Goal: Information Seeking & Learning: Check status

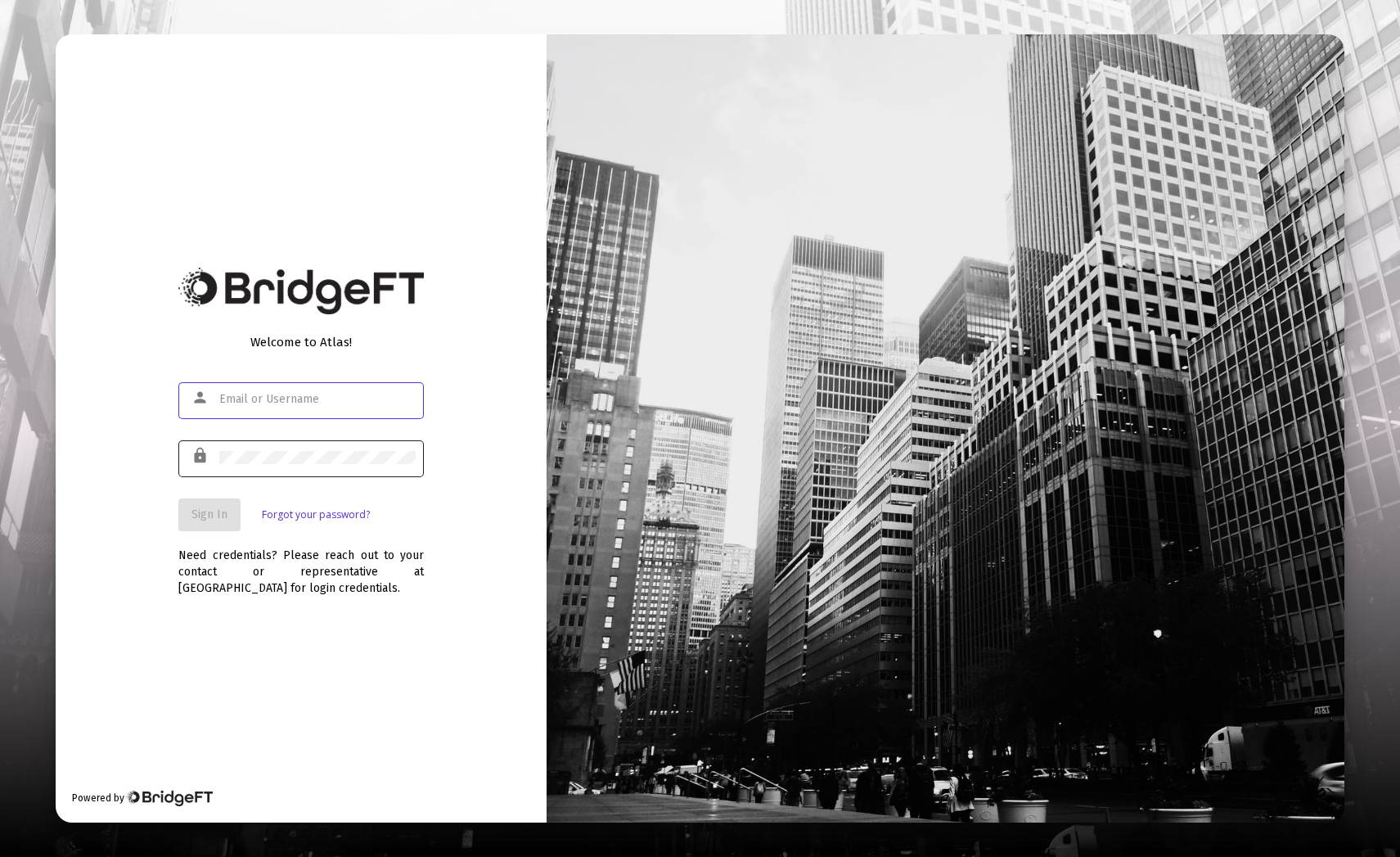
type input "[EMAIL_ADDRESS][DOMAIN_NAME]"
click at [205, 515] on span "Sign In" at bounding box center [209, 514] width 36 height 14
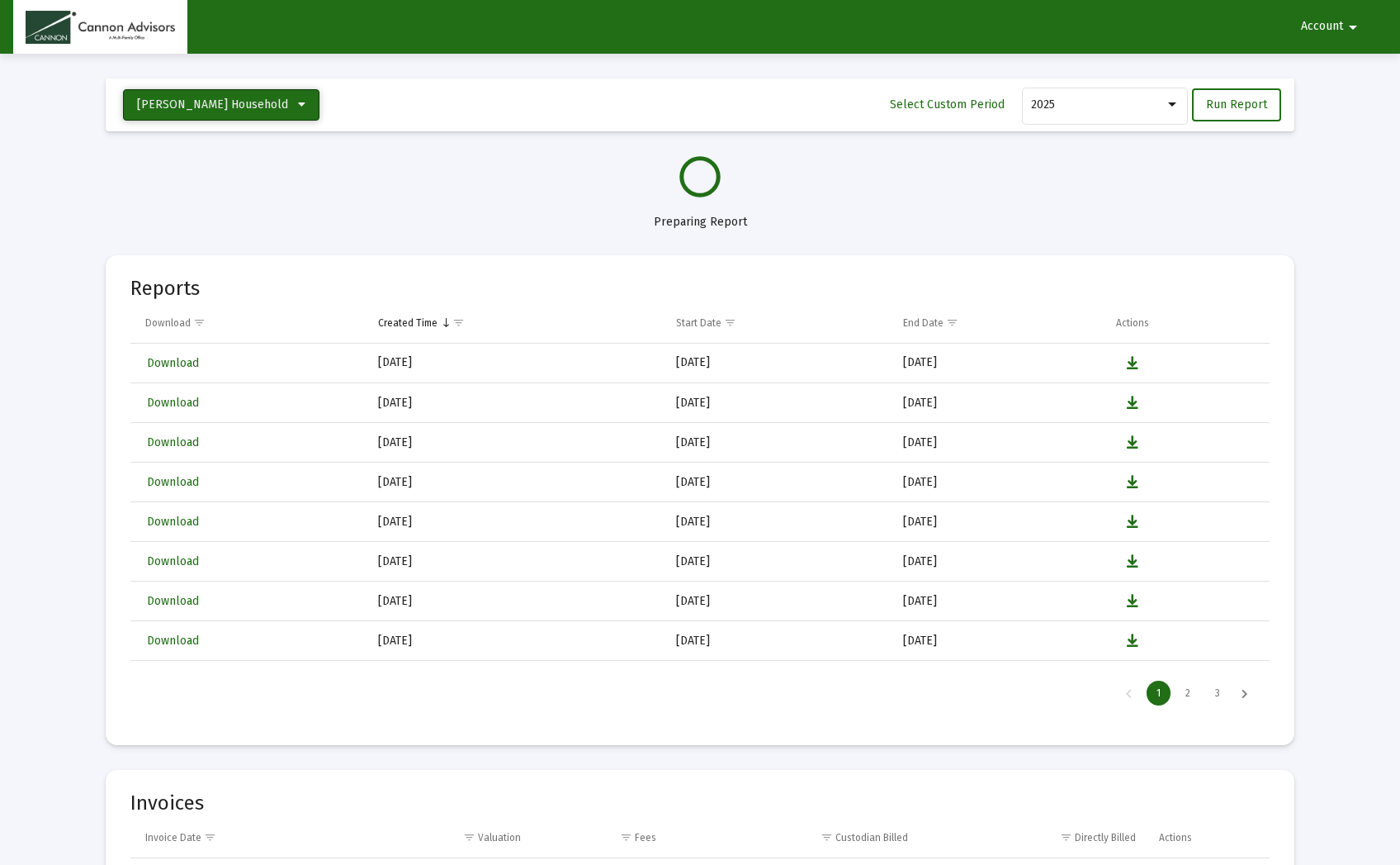
click at [264, 100] on button "[PERSON_NAME] Household" at bounding box center [221, 105] width 196 height 31
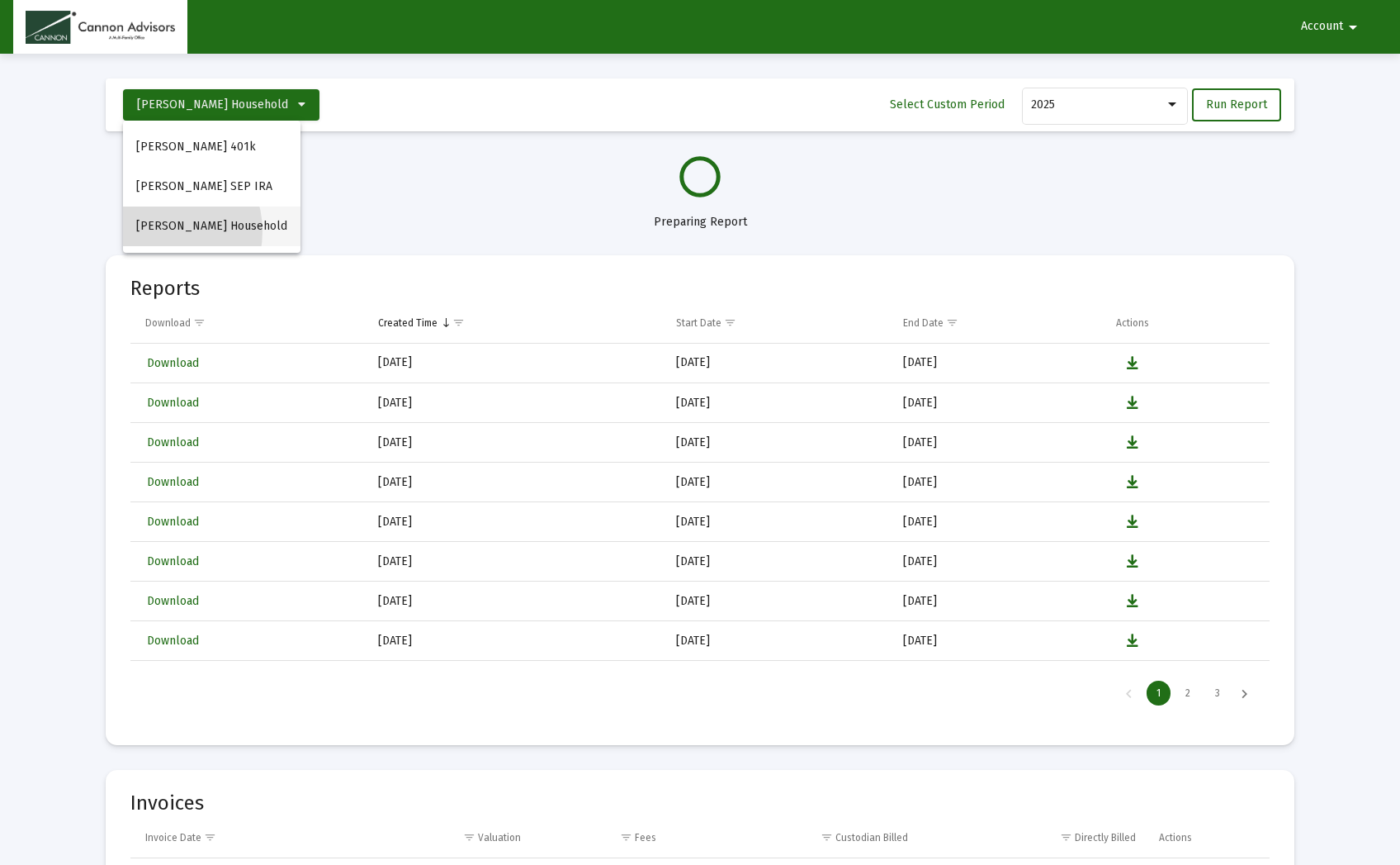
click at [156, 231] on span "[PERSON_NAME] Household" at bounding box center [212, 226] width 151 height 14
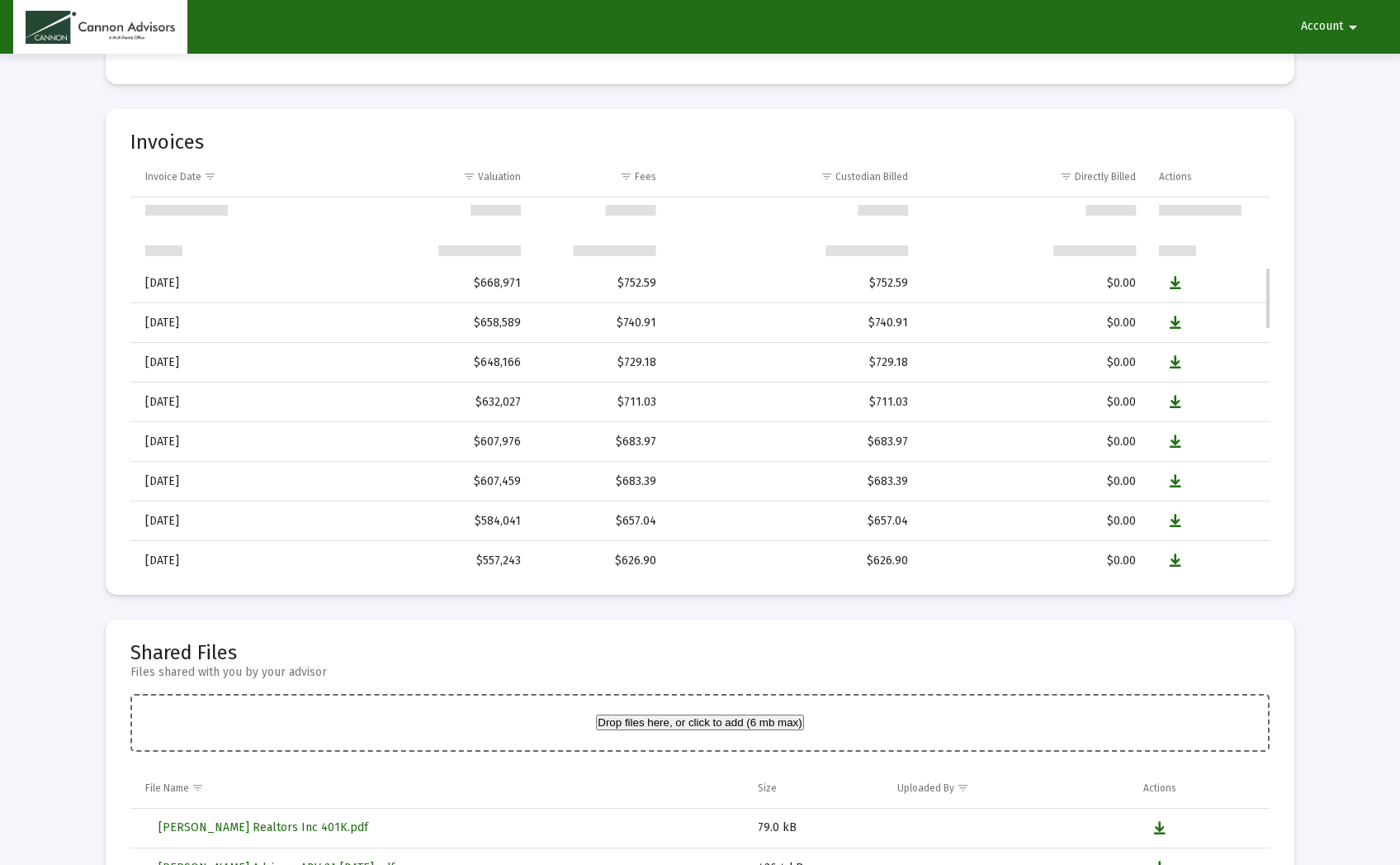
scroll to position [413, 0]
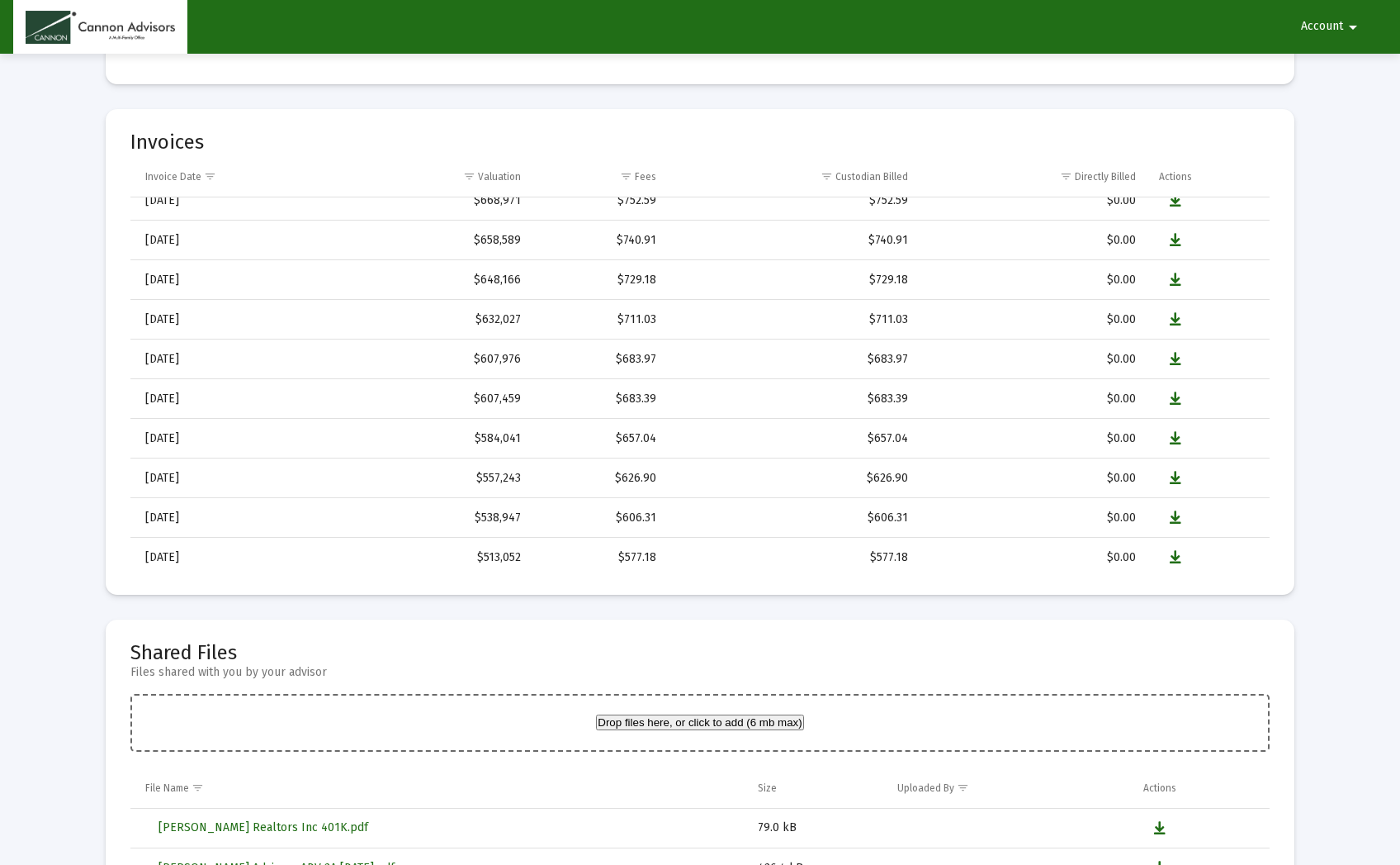
select select "View all"
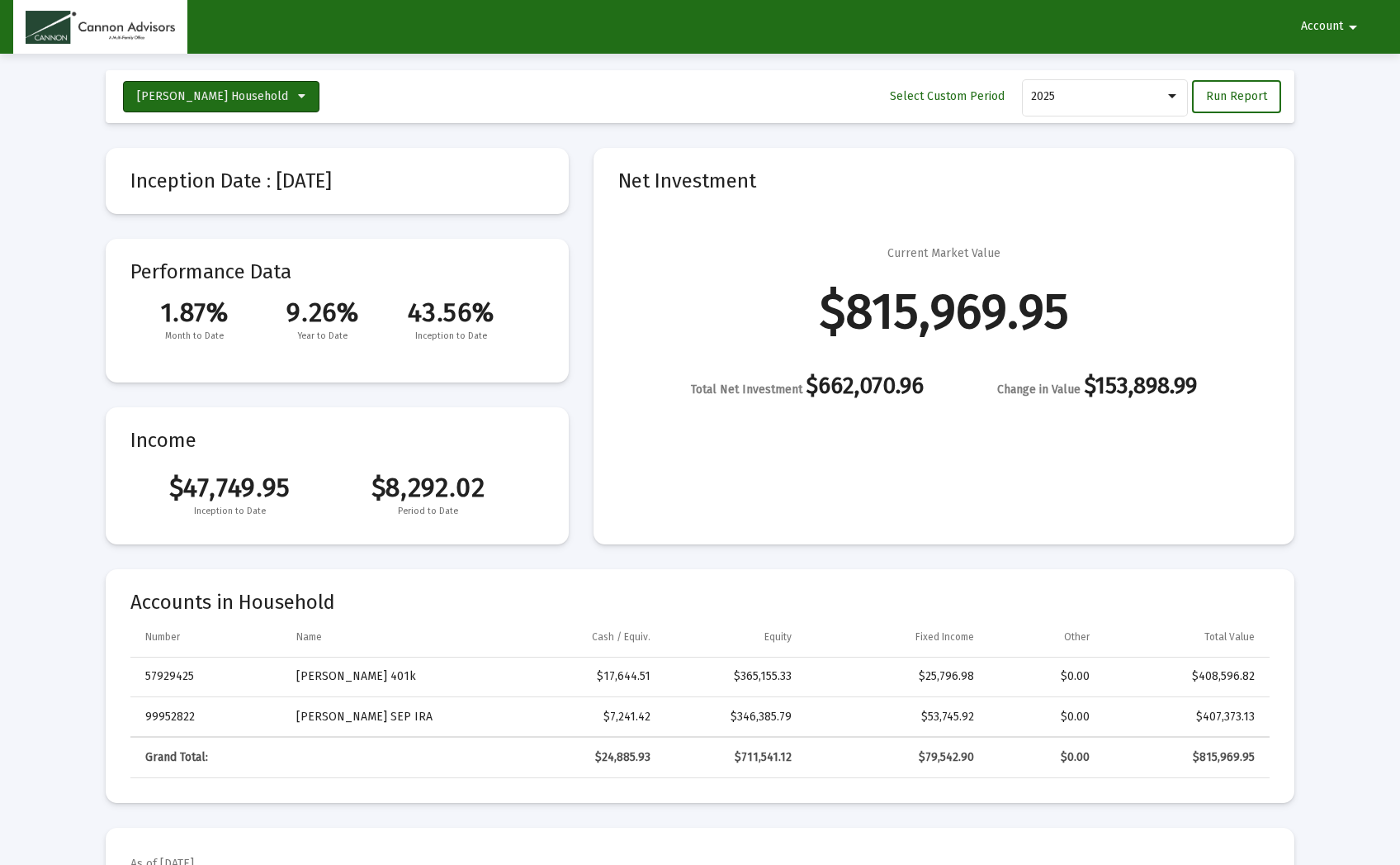
scroll to position [0, 0]
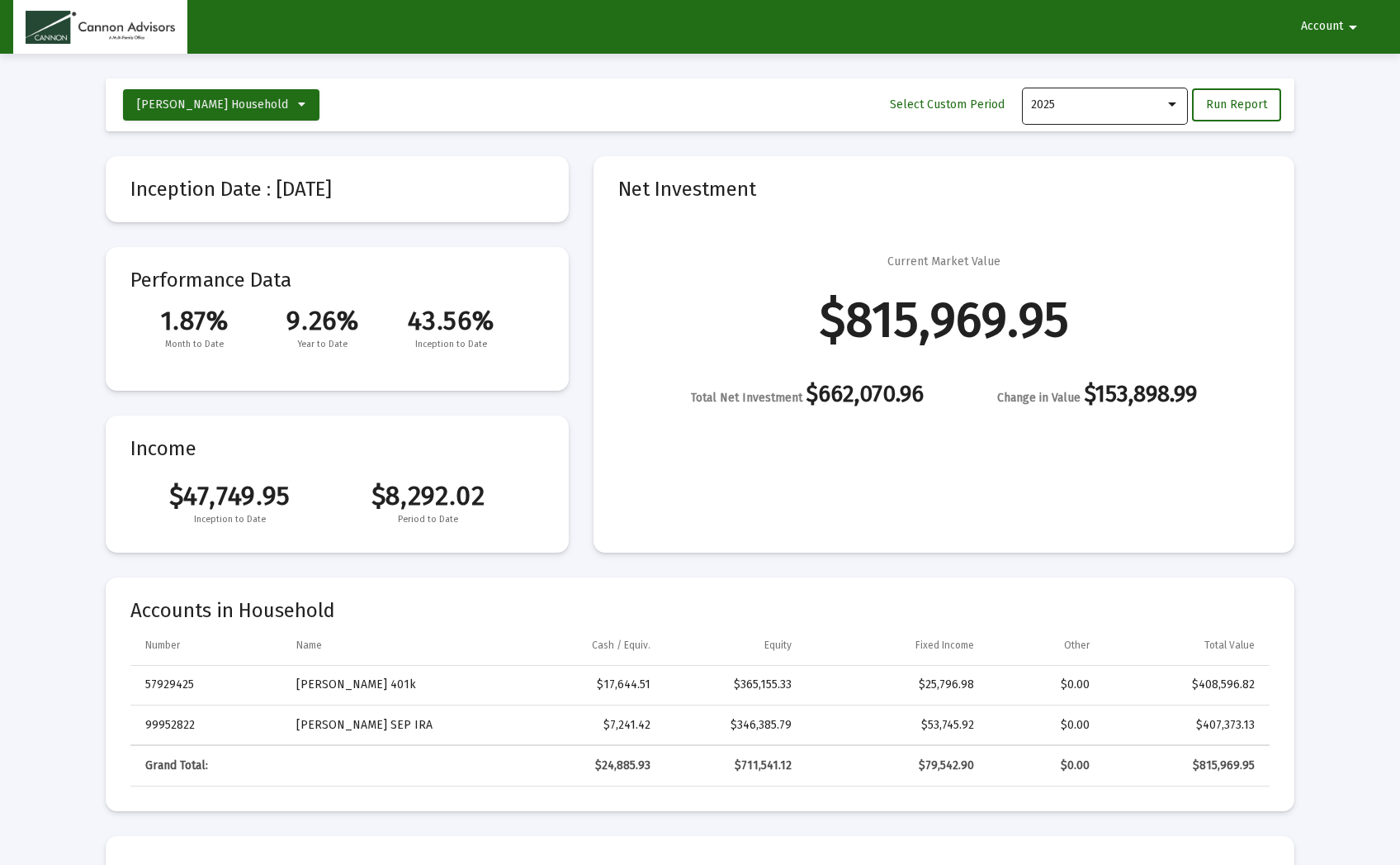
click at [1173, 106] on div at bounding box center [1172, 104] width 8 height 4
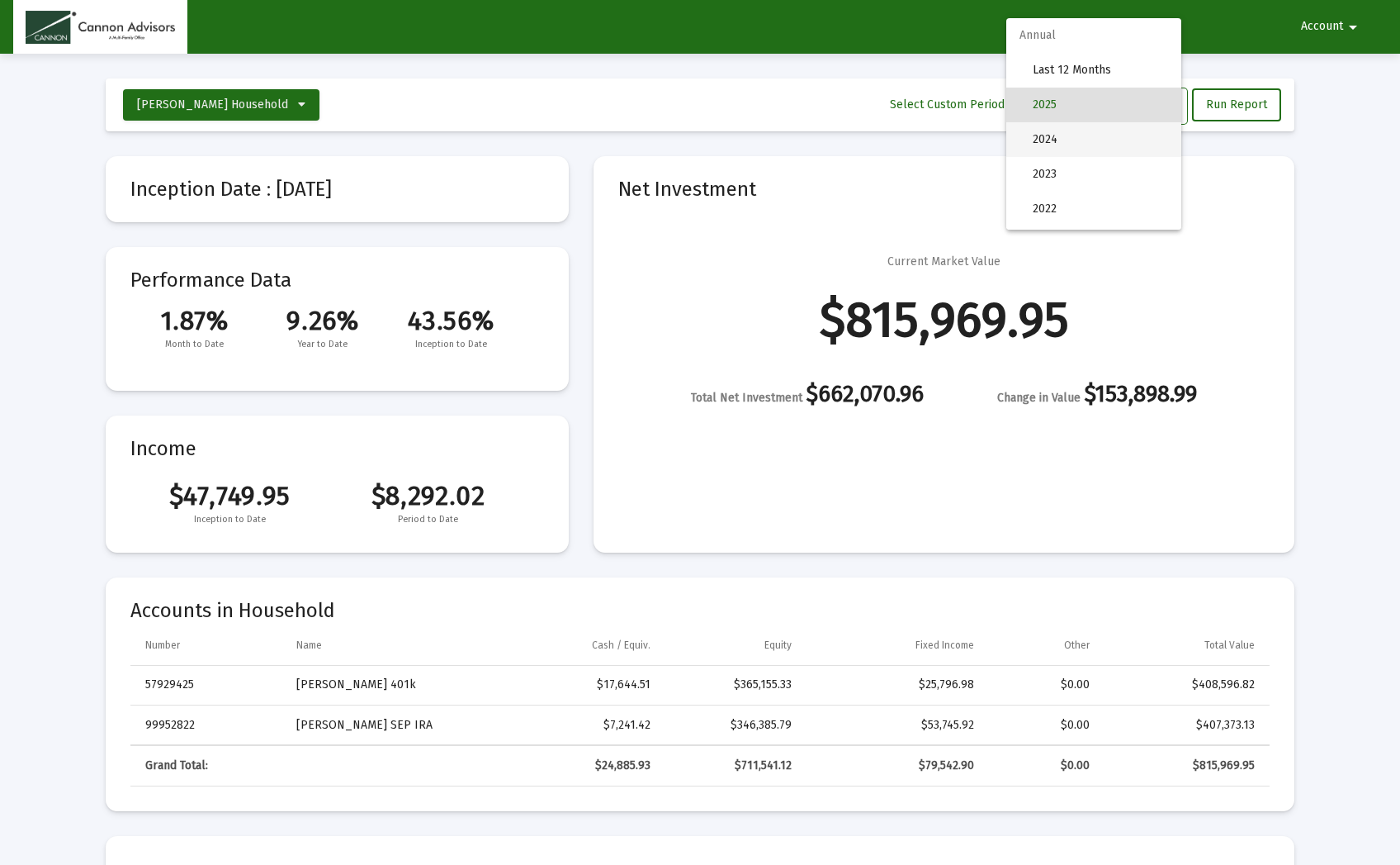
click at [1049, 137] on span "2024" at bounding box center [1100, 139] width 136 height 34
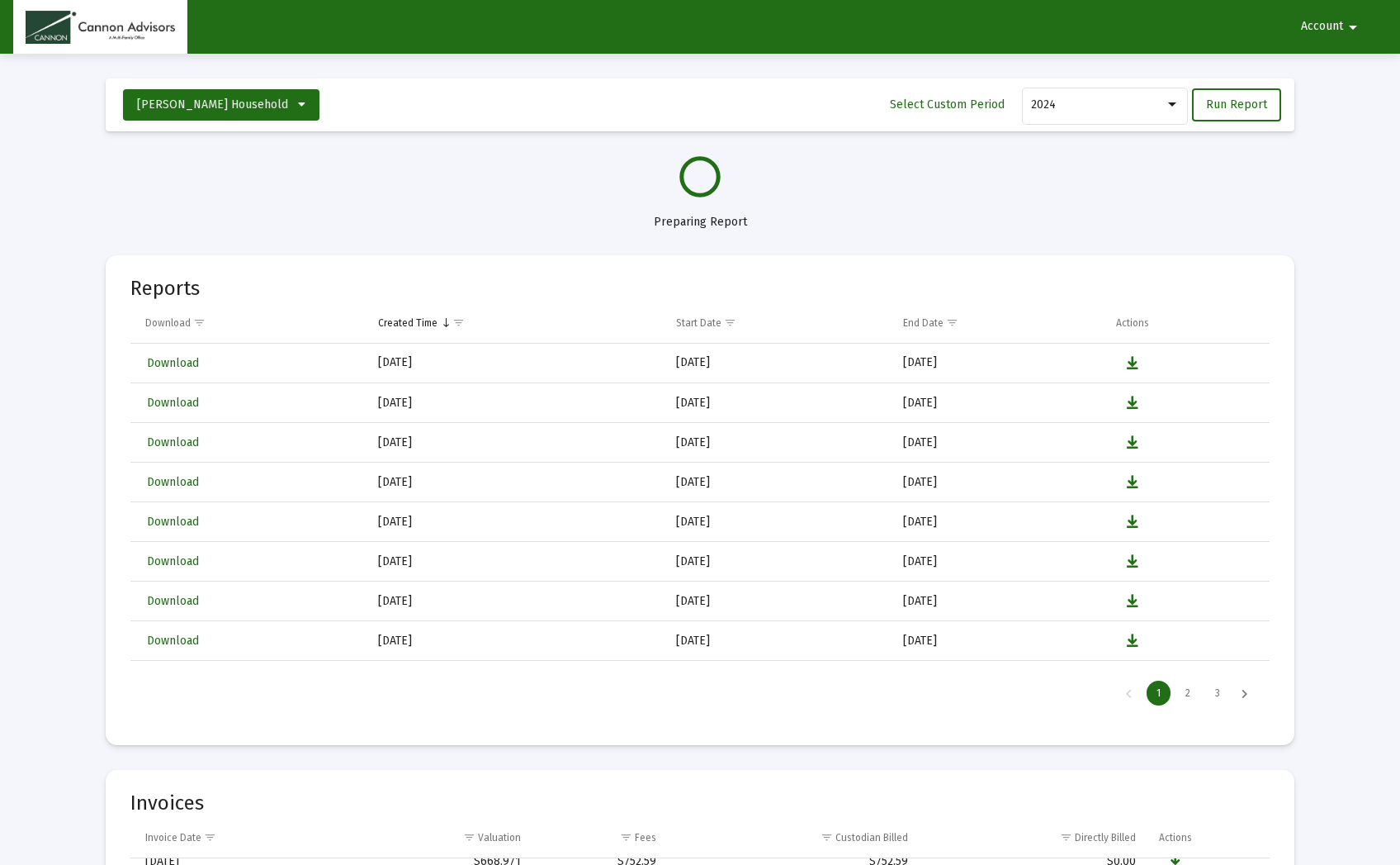
select select "View 1 year"
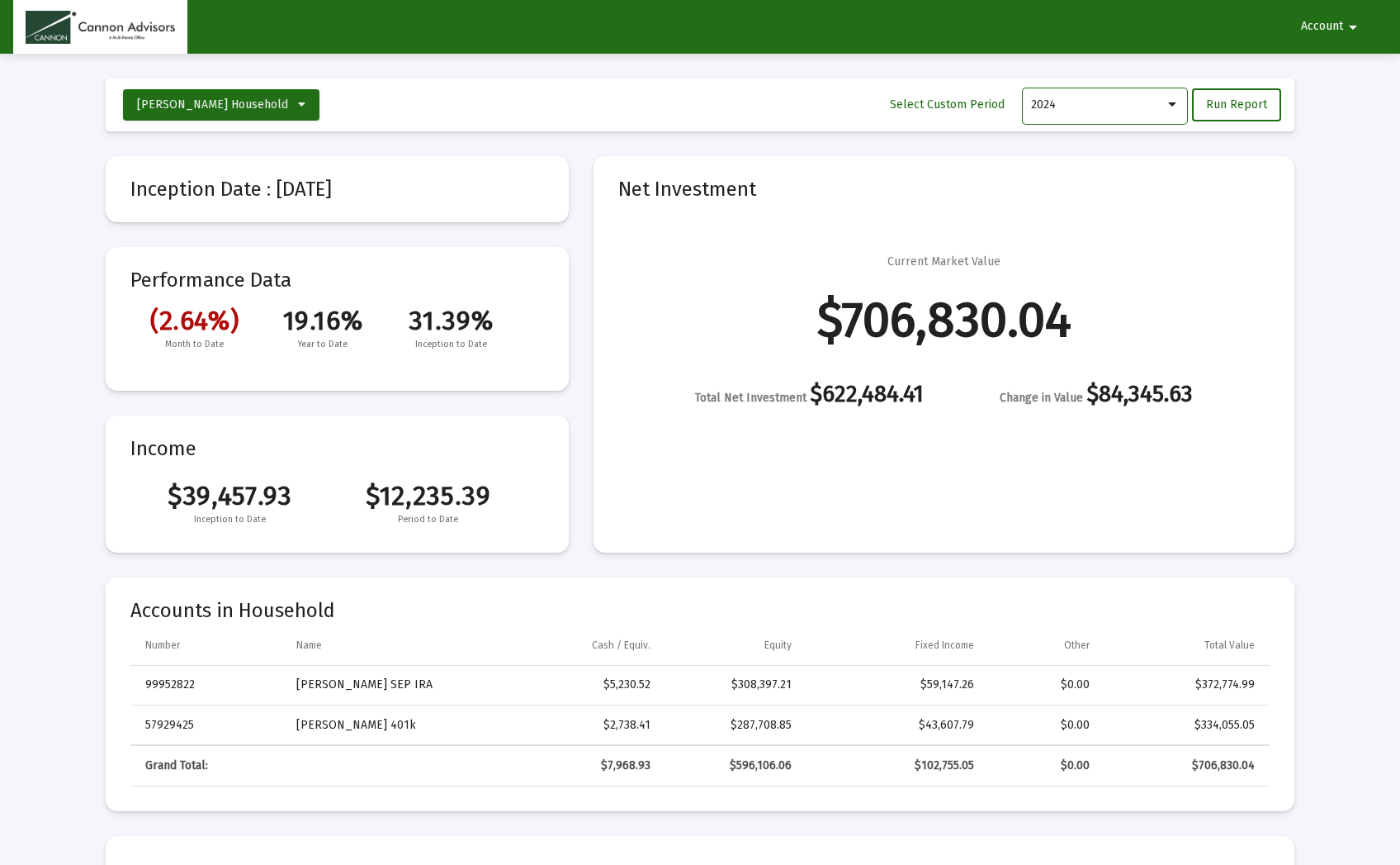
click at [1175, 100] on div at bounding box center [1171, 104] width 15 height 13
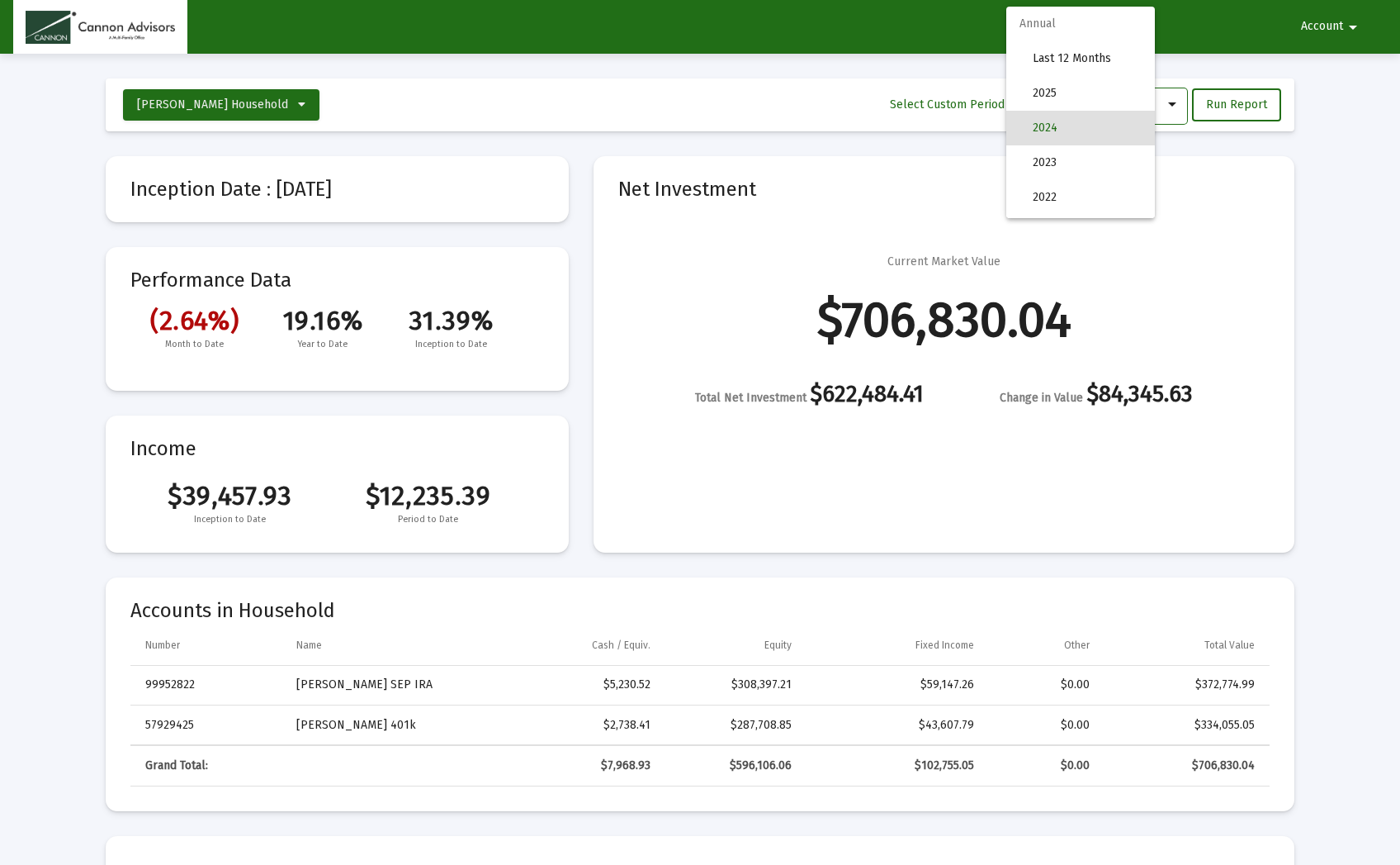
scroll to position [24, 0]
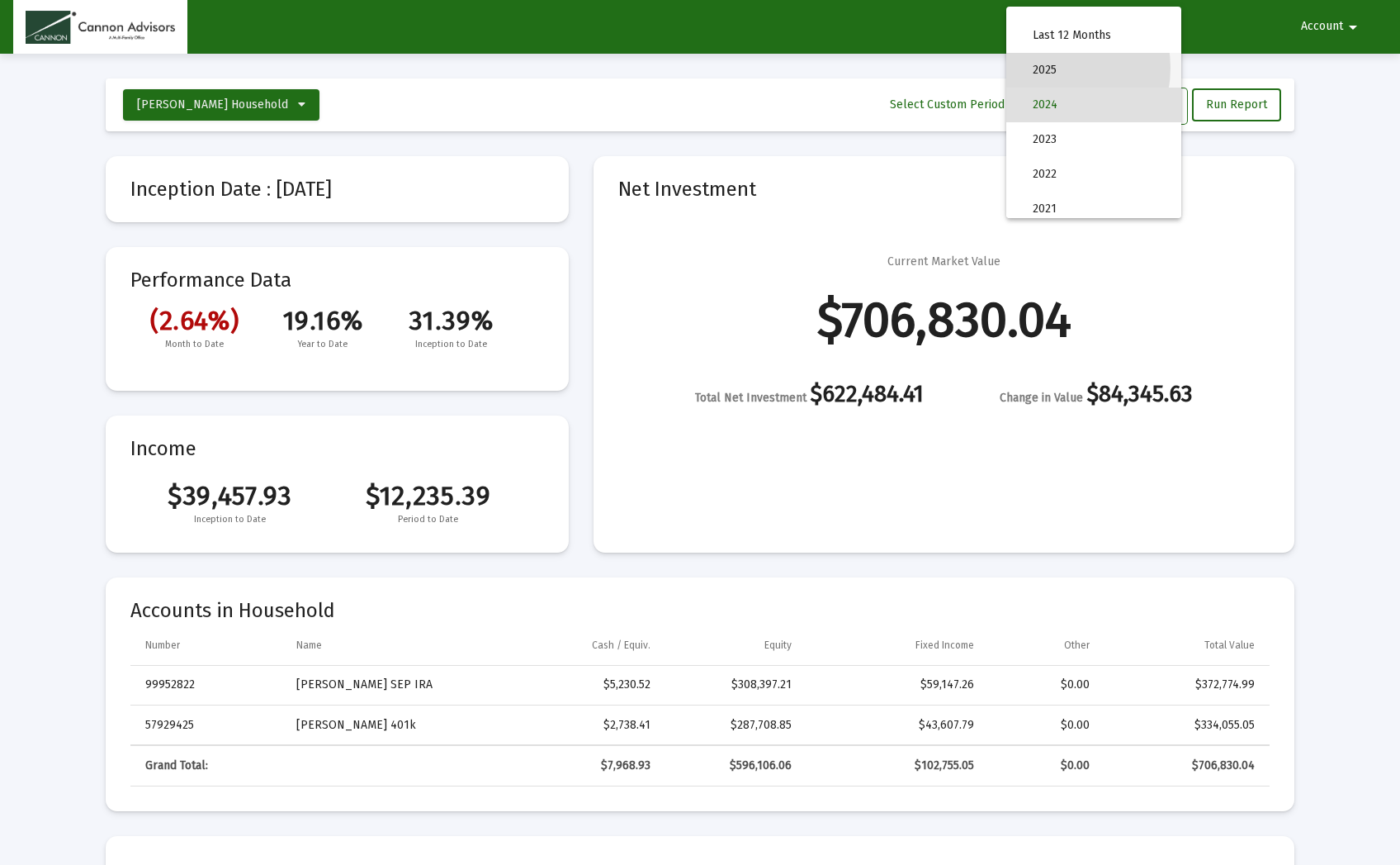
click at [1047, 68] on span "2025" at bounding box center [1100, 70] width 136 height 34
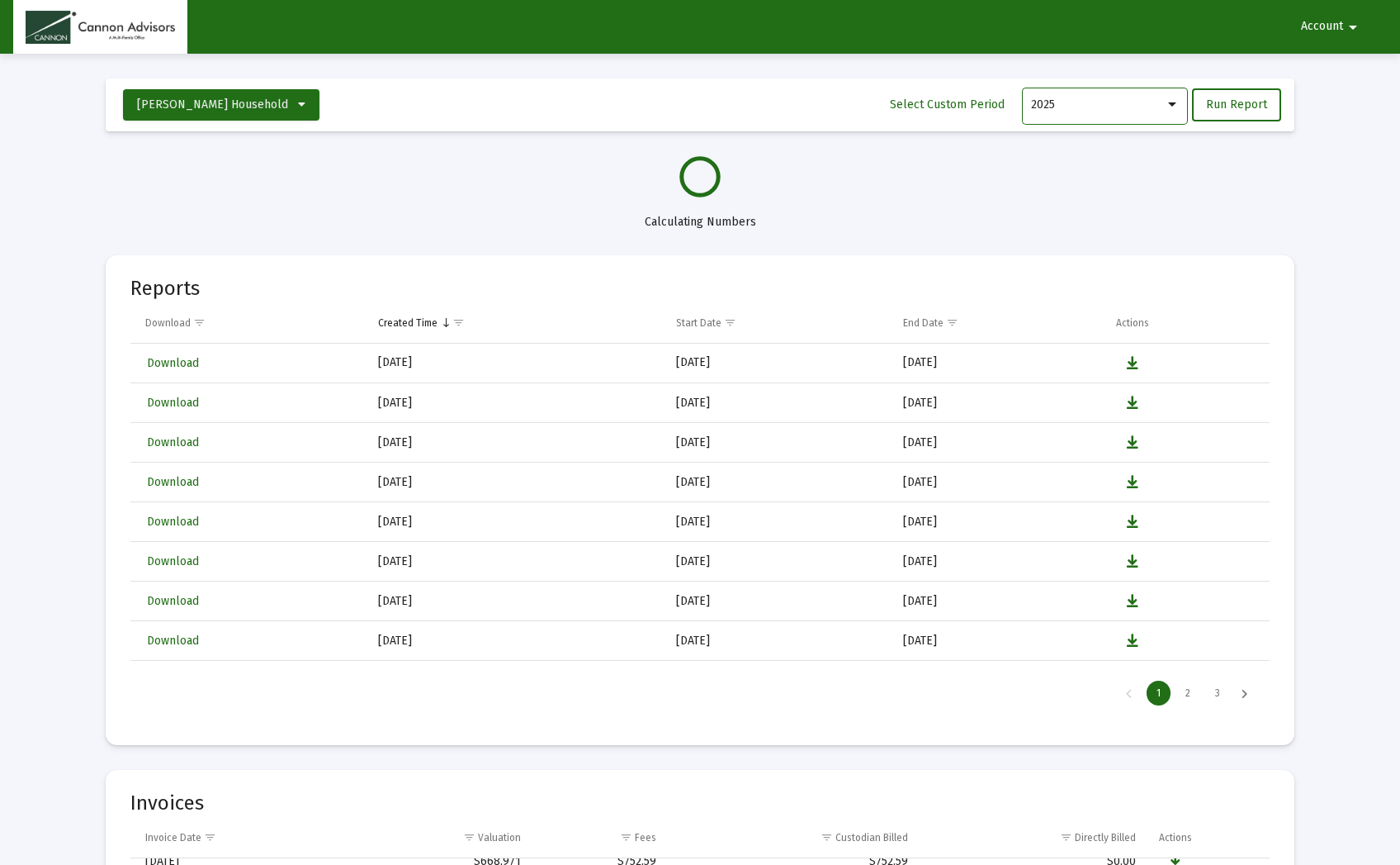
select select "View all"
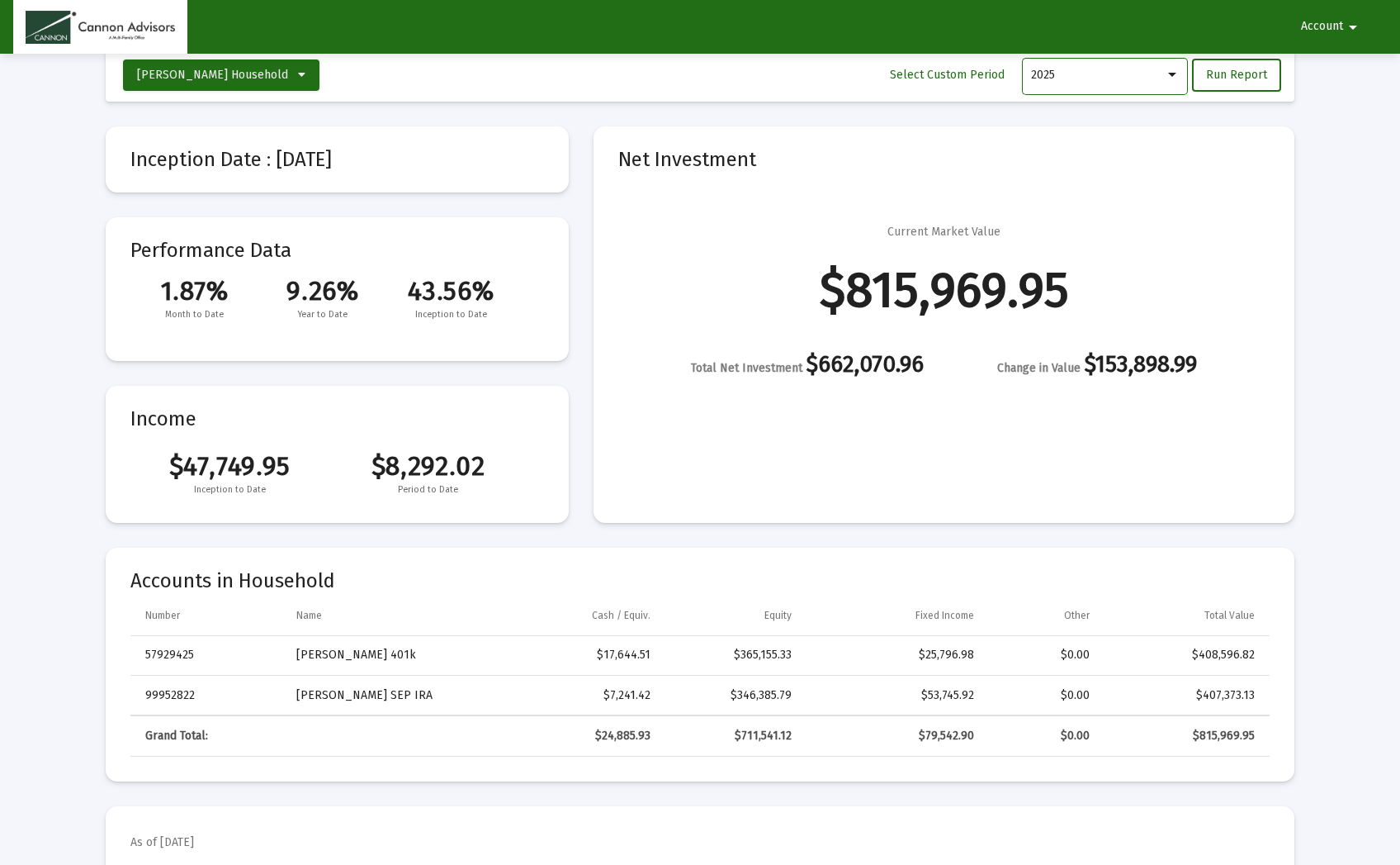
scroll to position [0, 0]
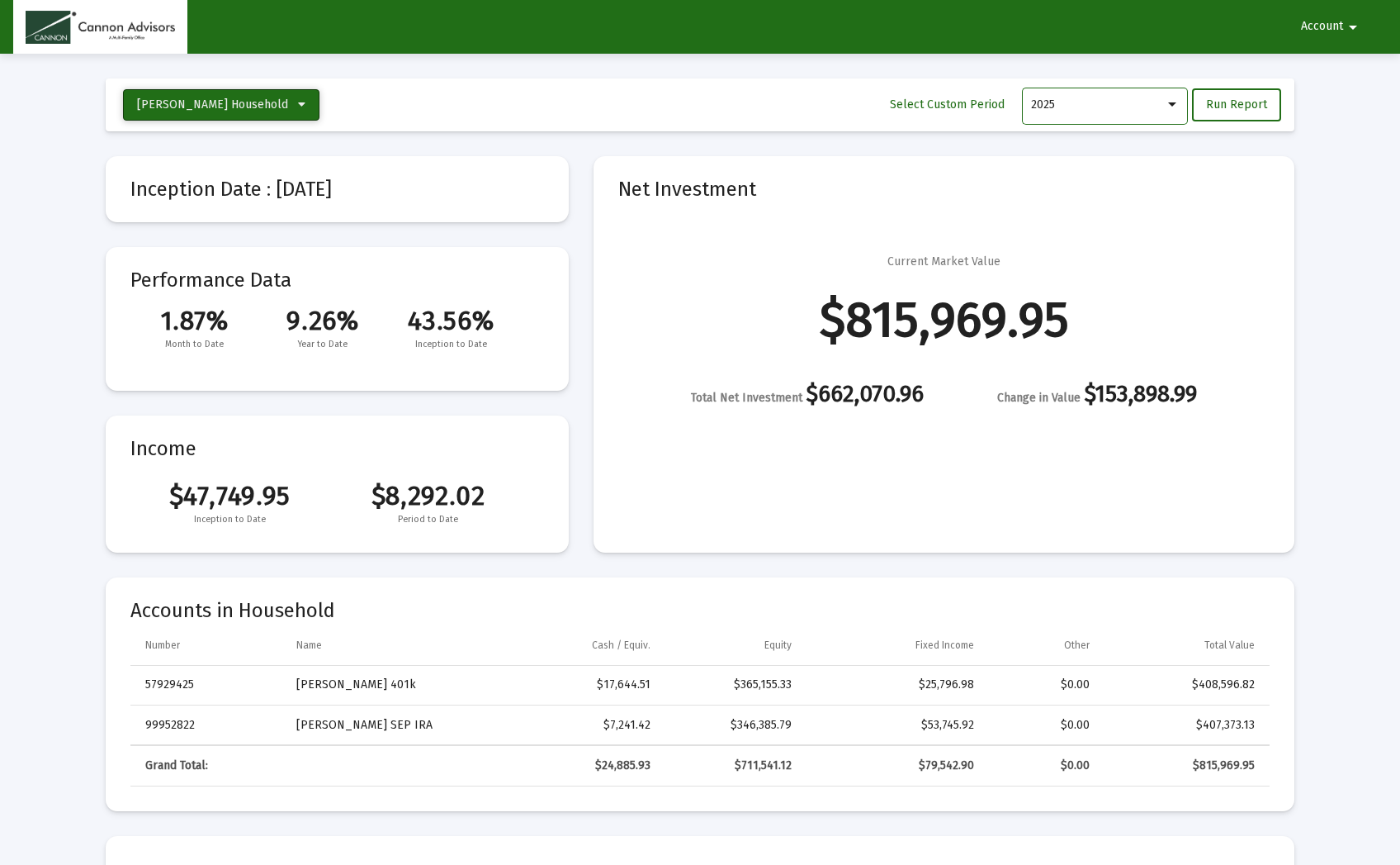
click at [298, 103] on icon at bounding box center [302, 105] width 8 height 12
click at [305, 110] on div at bounding box center [700, 432] width 1400 height 865
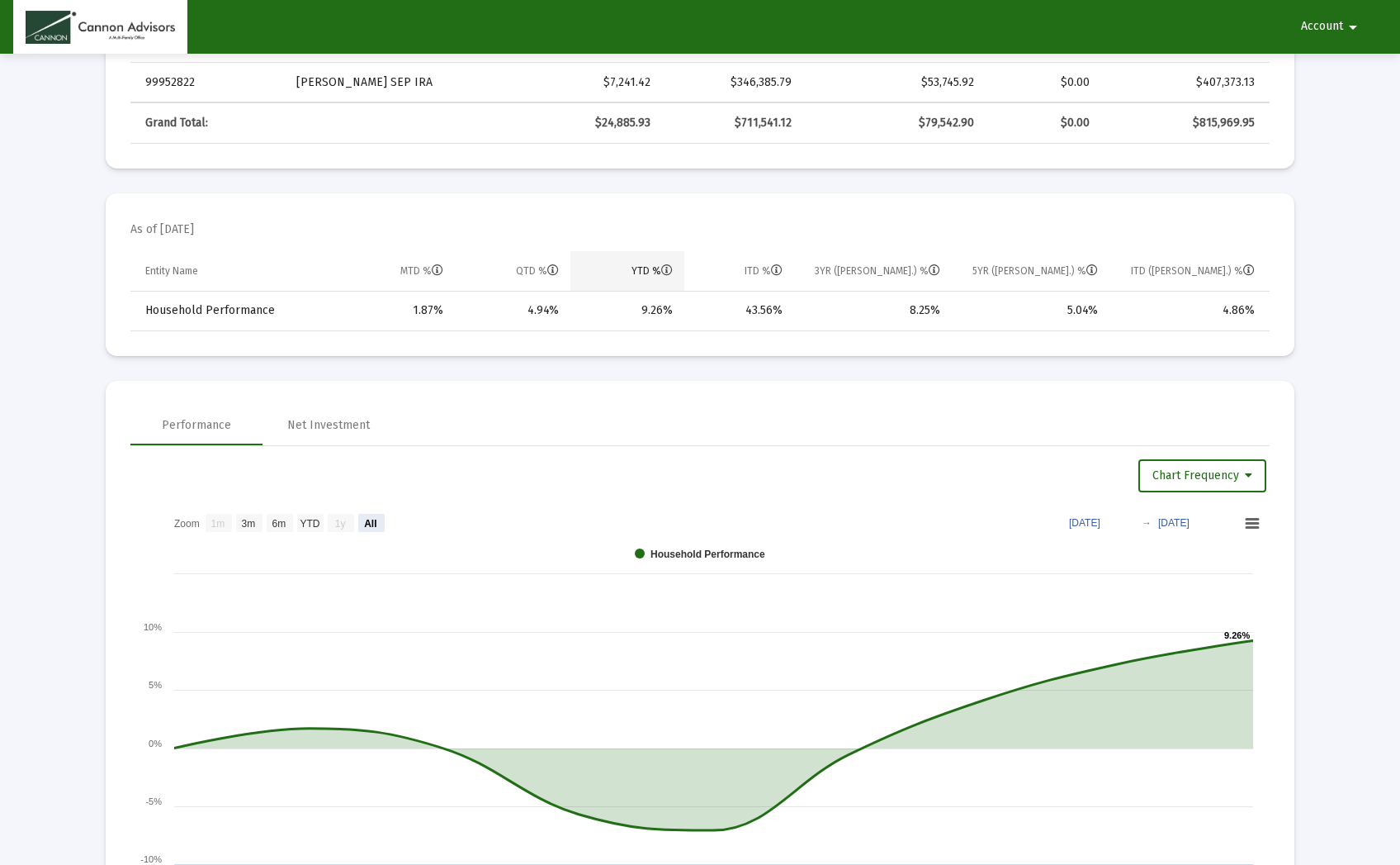
scroll to position [661, 0]
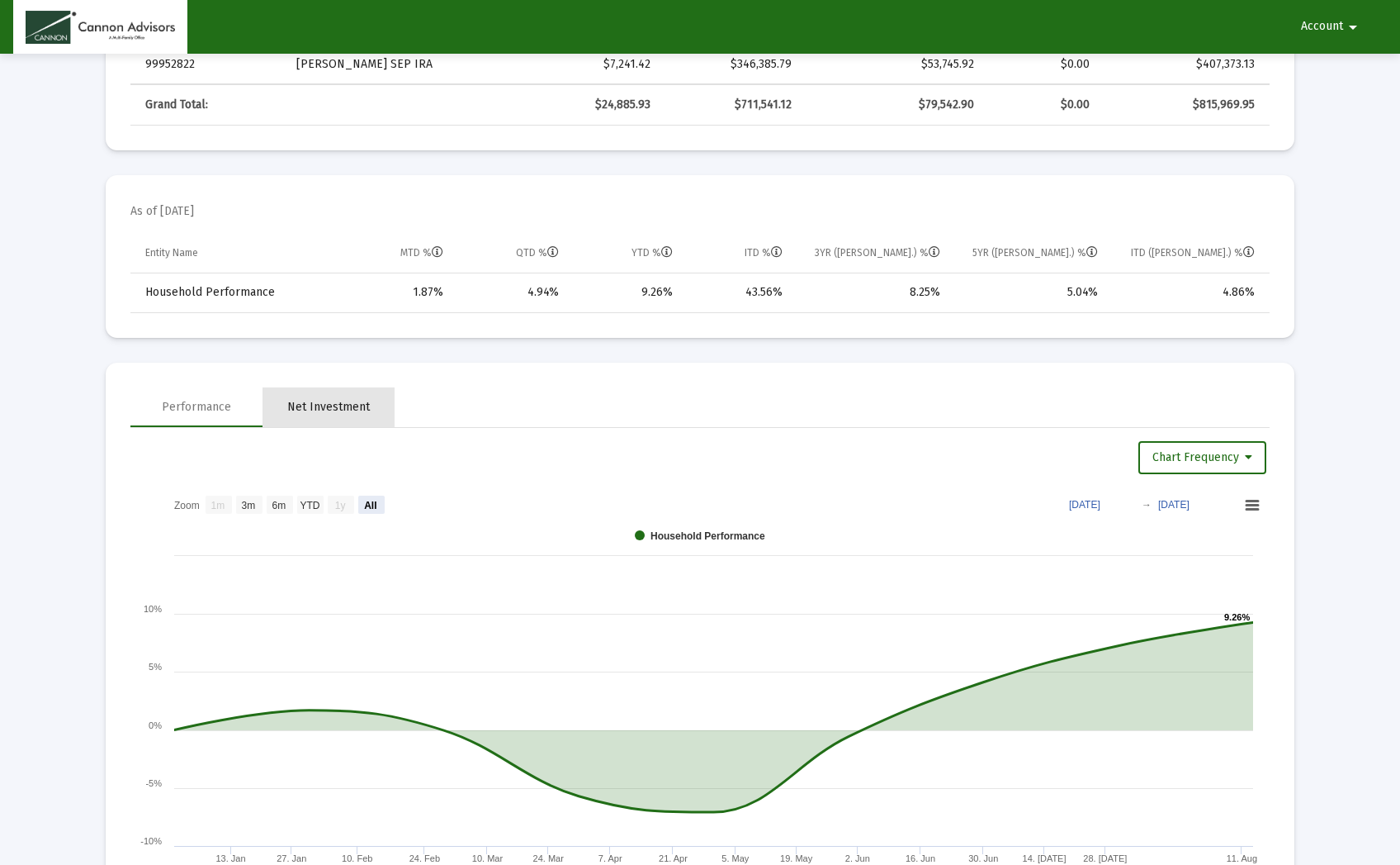
click at [327, 408] on div "Net Investment" at bounding box center [328, 407] width 83 height 17
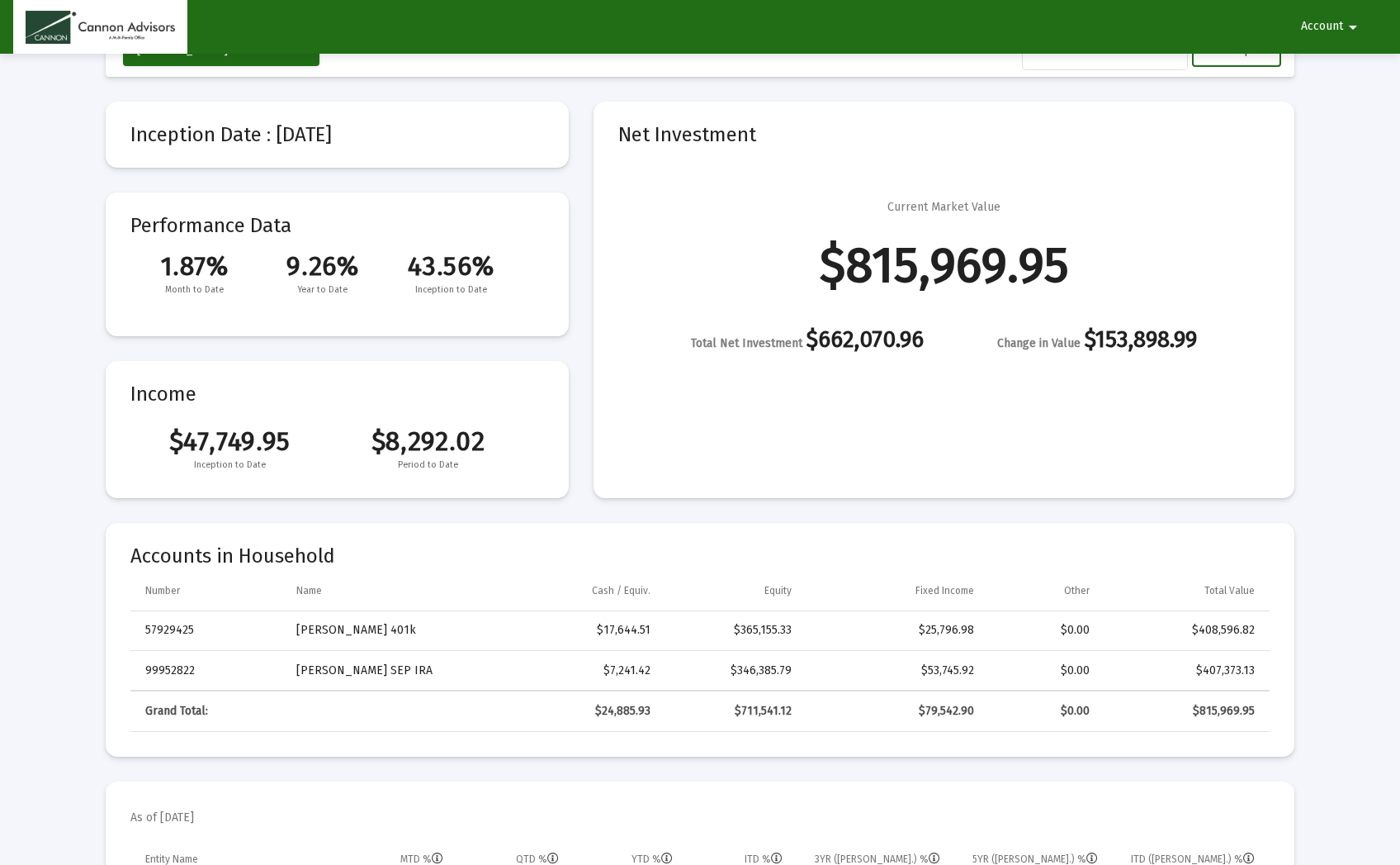
scroll to position [83, 0]
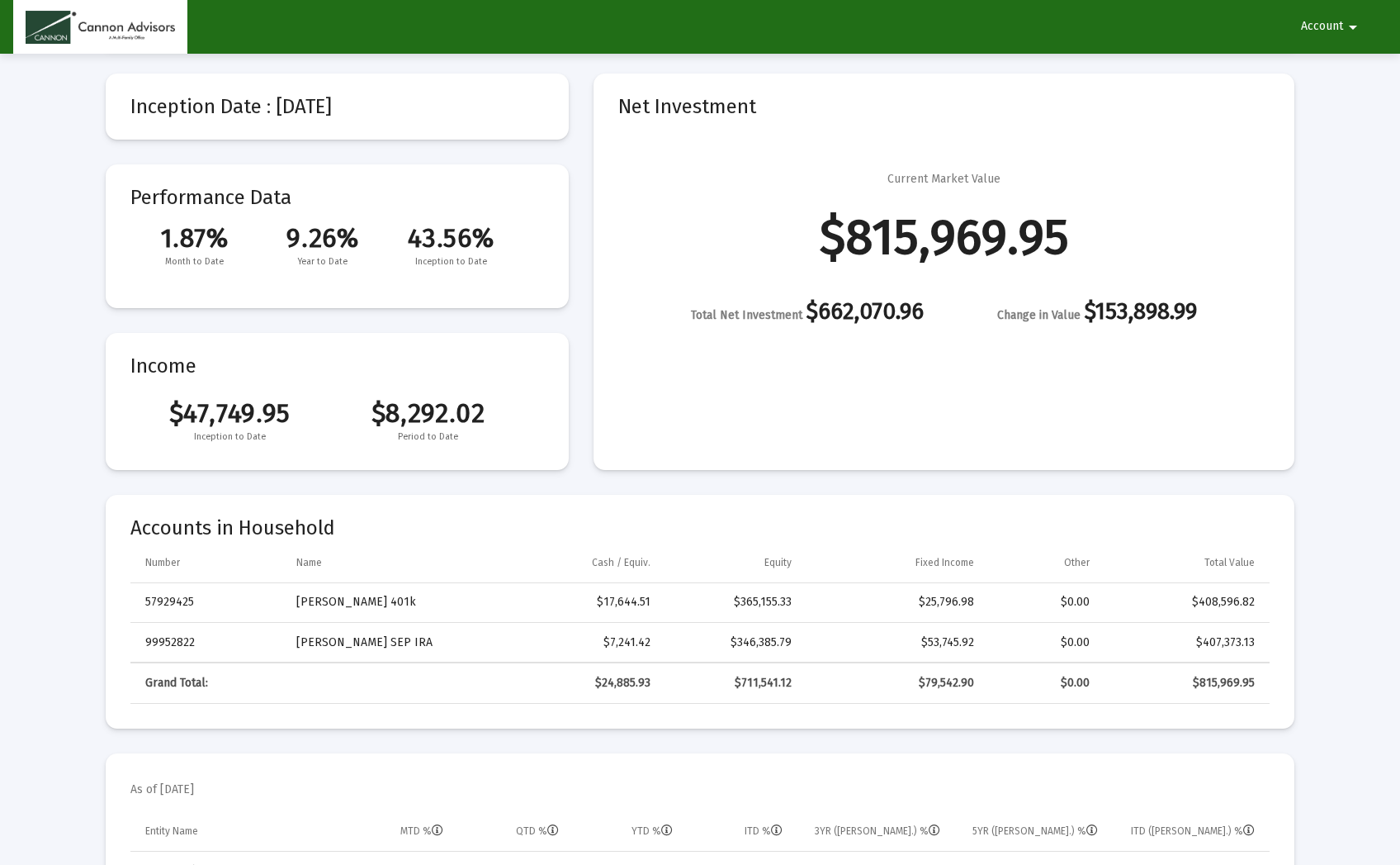
click at [177, 599] on td "57929425" at bounding box center [207, 603] width 154 height 39
click at [321, 602] on td "[PERSON_NAME] 401k" at bounding box center [383, 603] width 196 height 39
click at [375, 606] on td "[PERSON_NAME] 401k" at bounding box center [383, 603] width 196 height 39
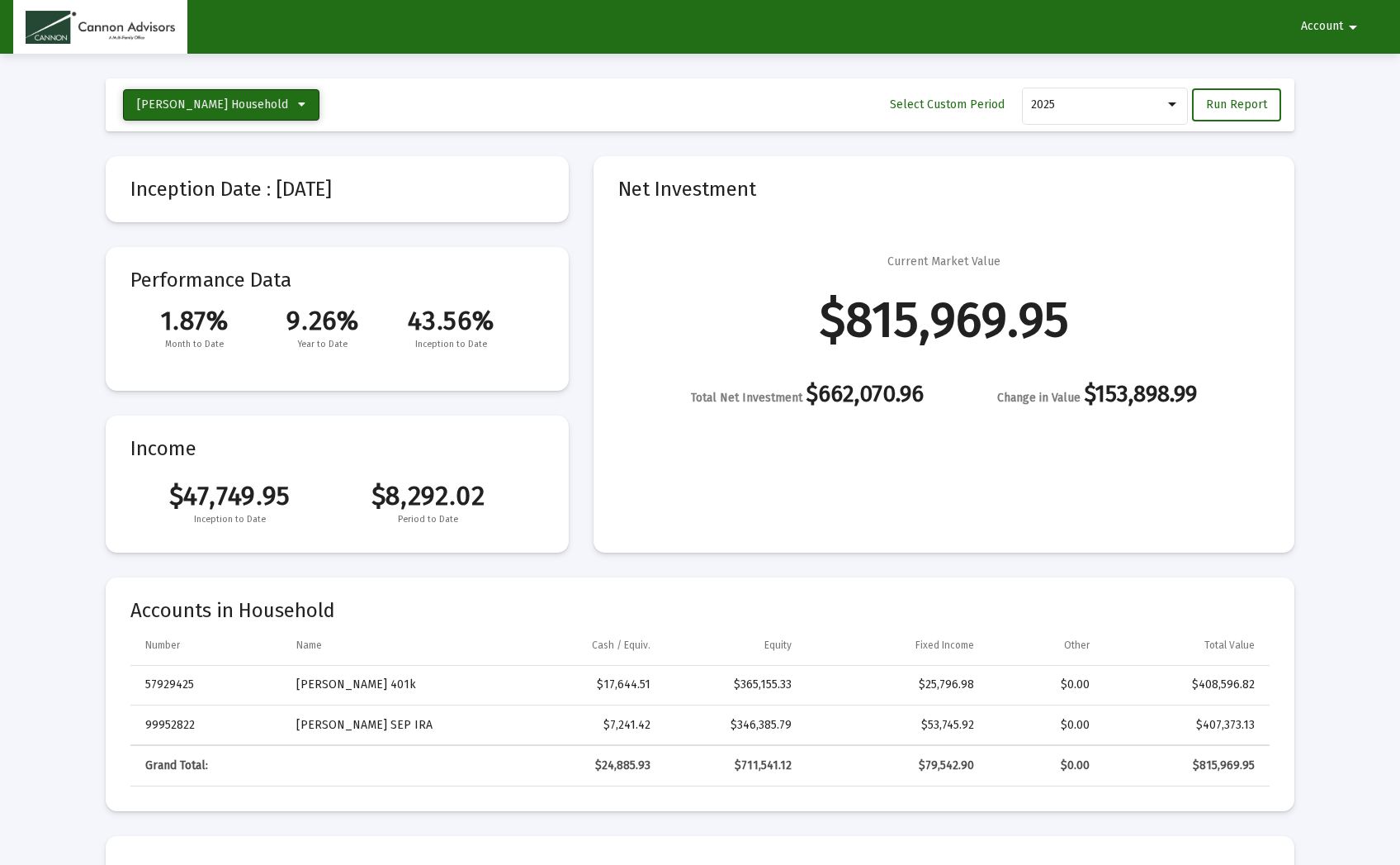
click at [268, 102] on button "[PERSON_NAME] Household" at bounding box center [221, 105] width 196 height 31
click at [178, 144] on button "[PERSON_NAME] 401k" at bounding box center [211, 146] width 178 height 39
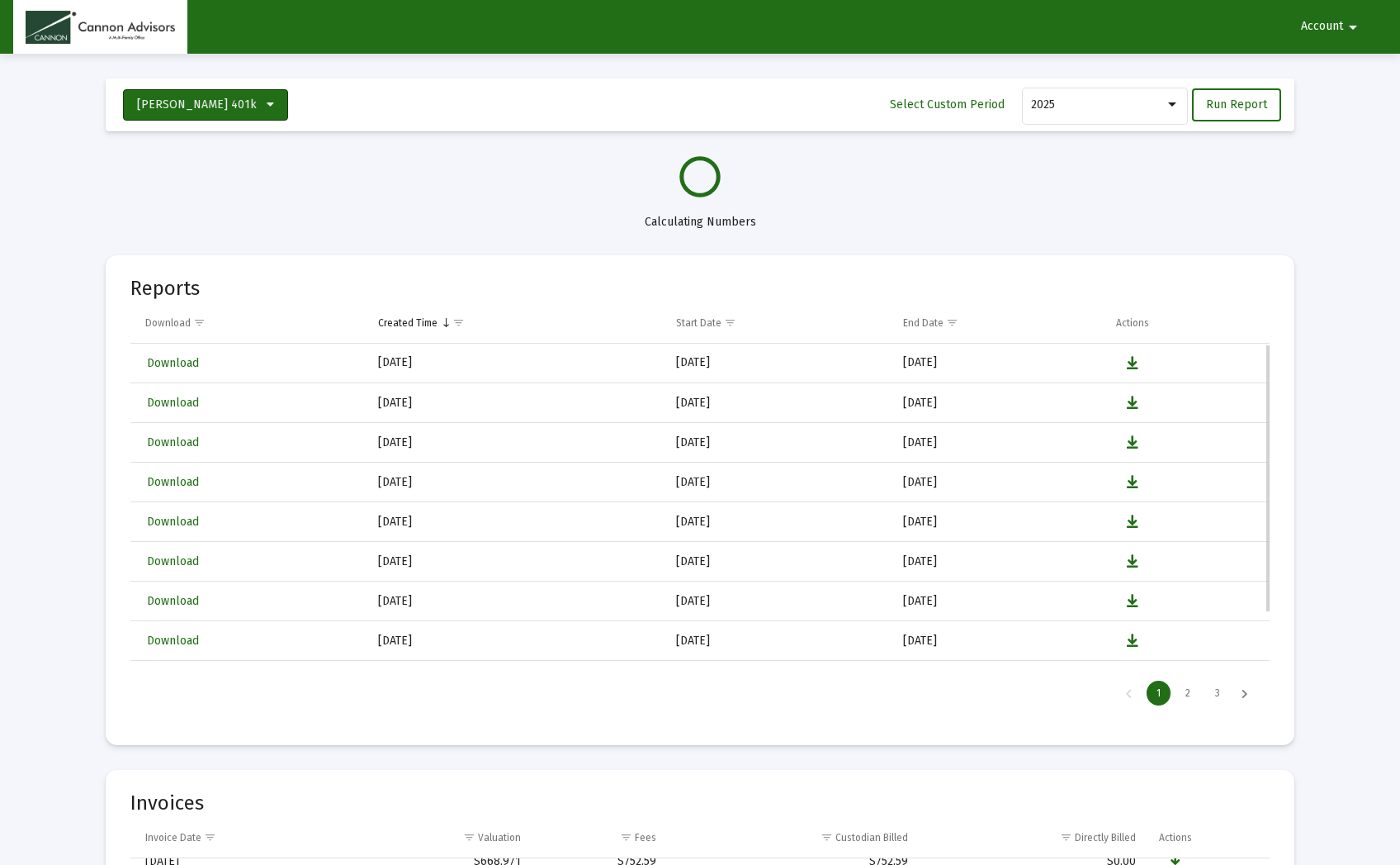
select select "View all"
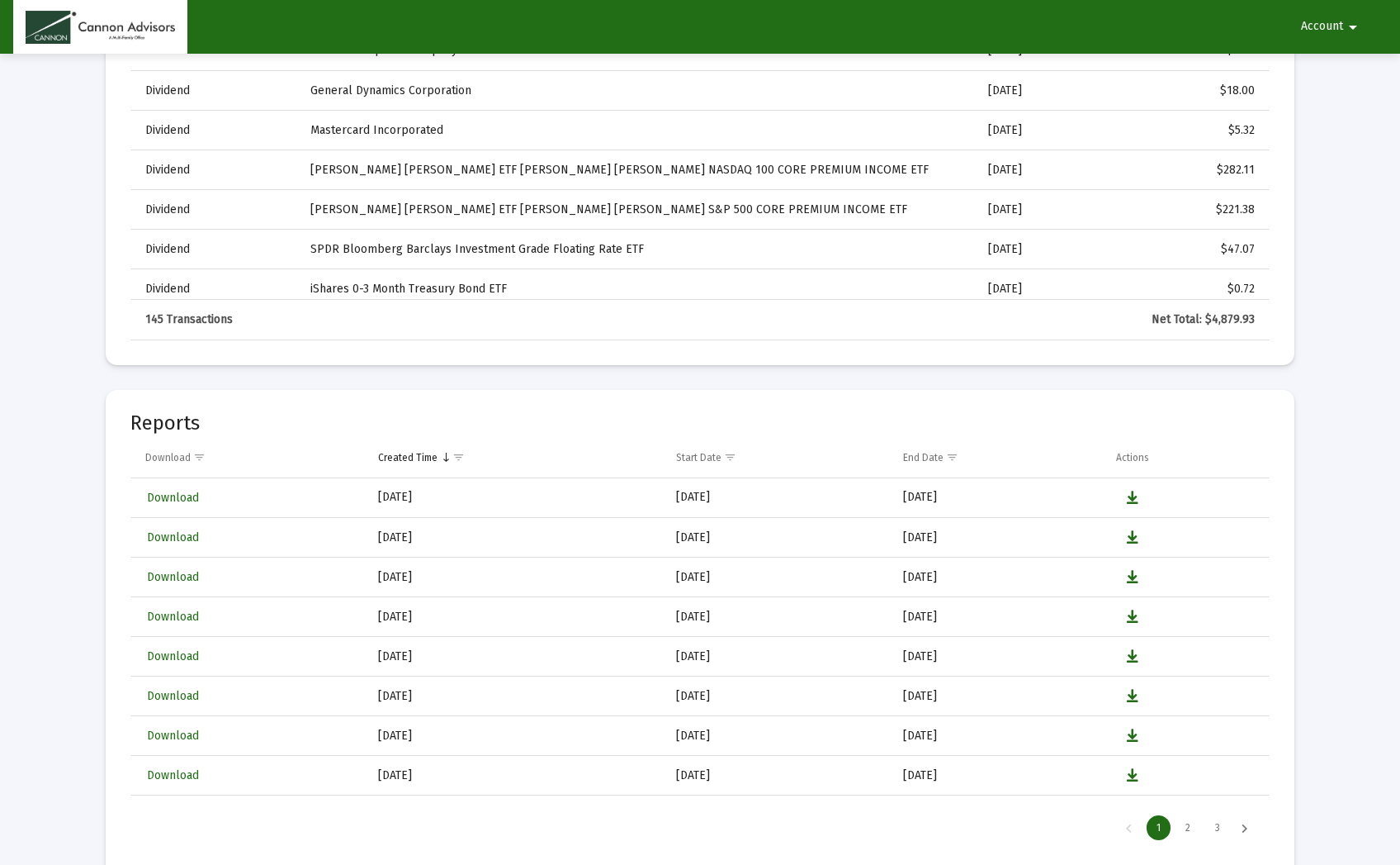
scroll to position [2676, 0]
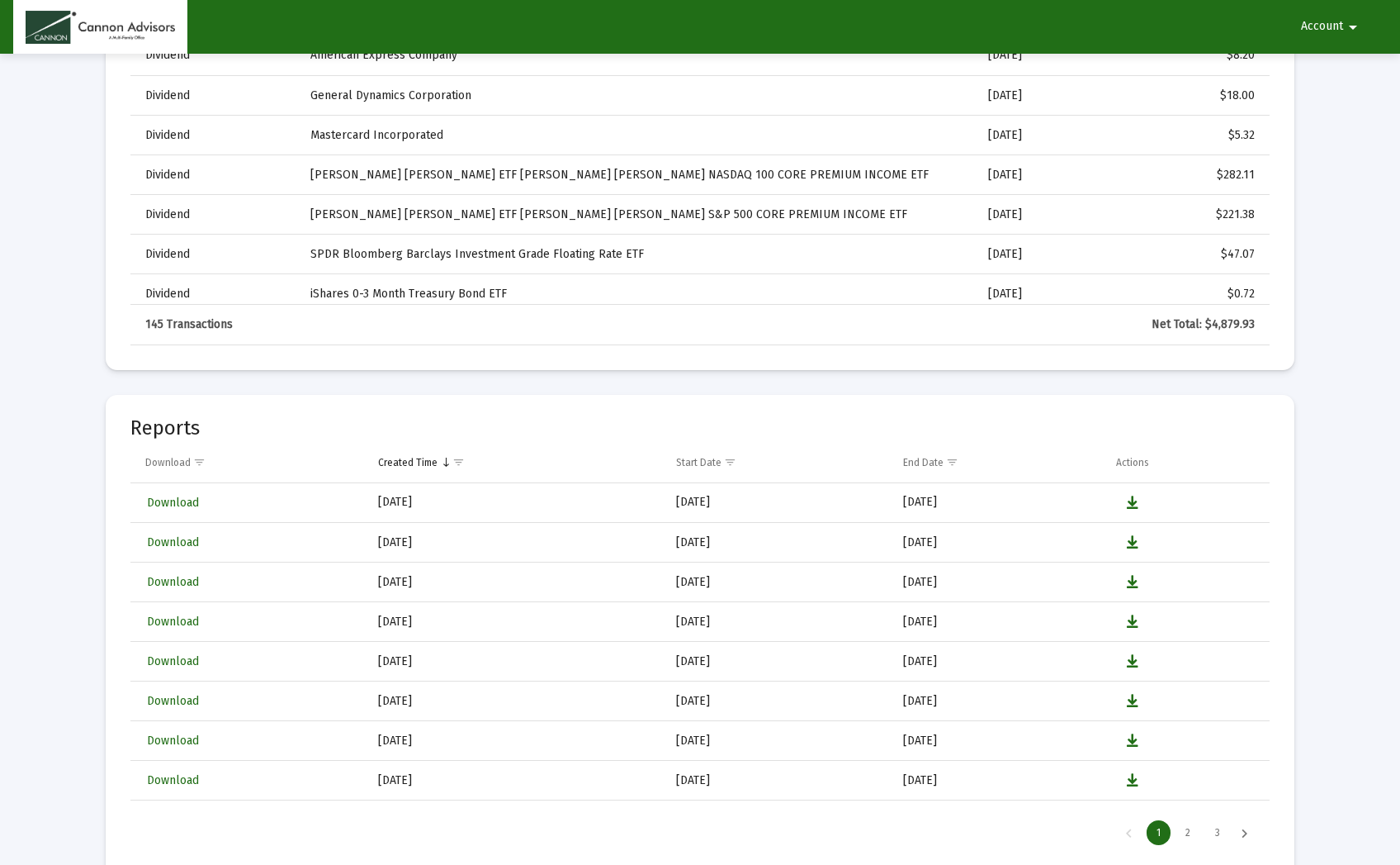
click at [198, 317] on div "145 Transactions" at bounding box center [216, 324] width 141 height 17
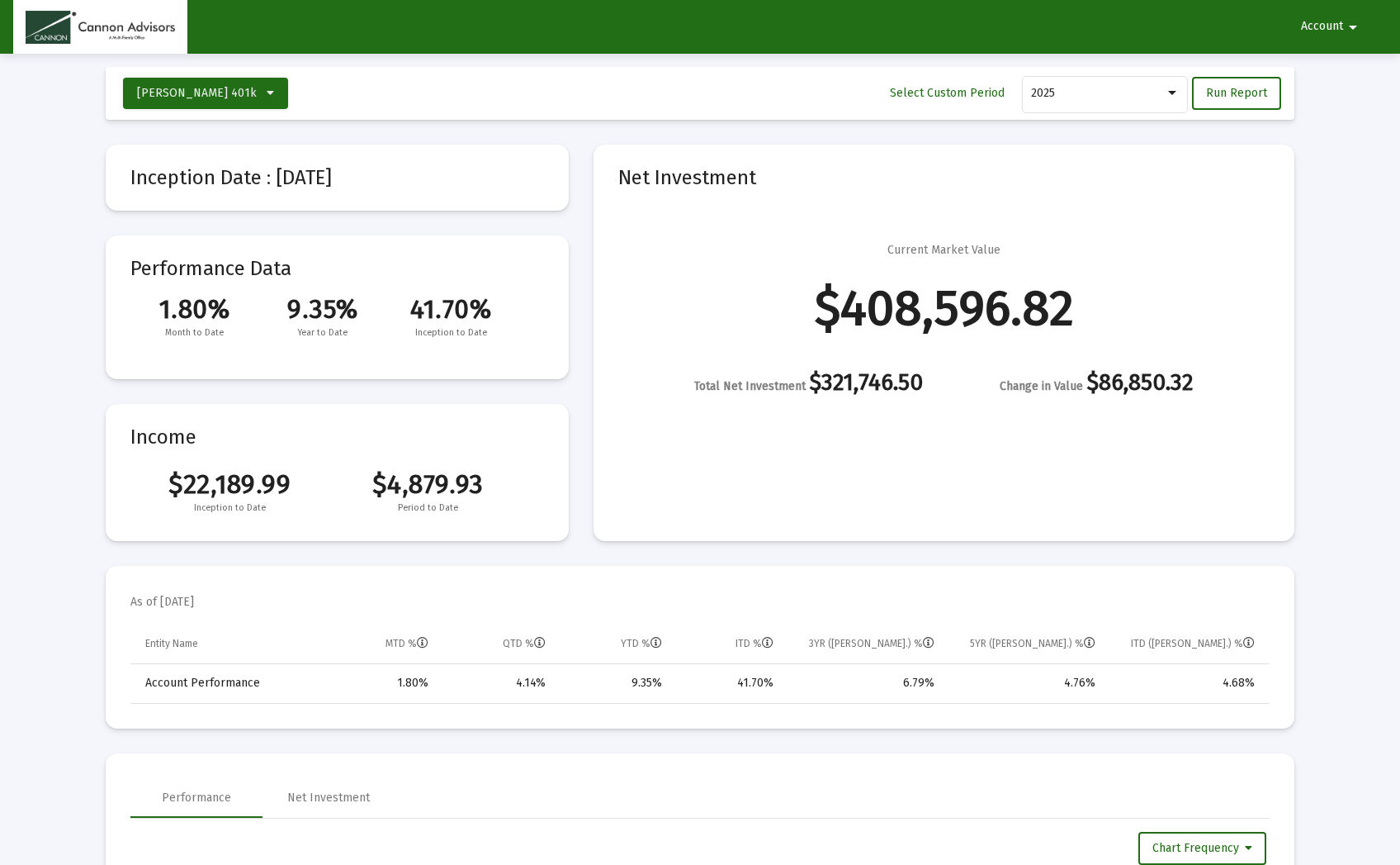
scroll to position [0, 0]
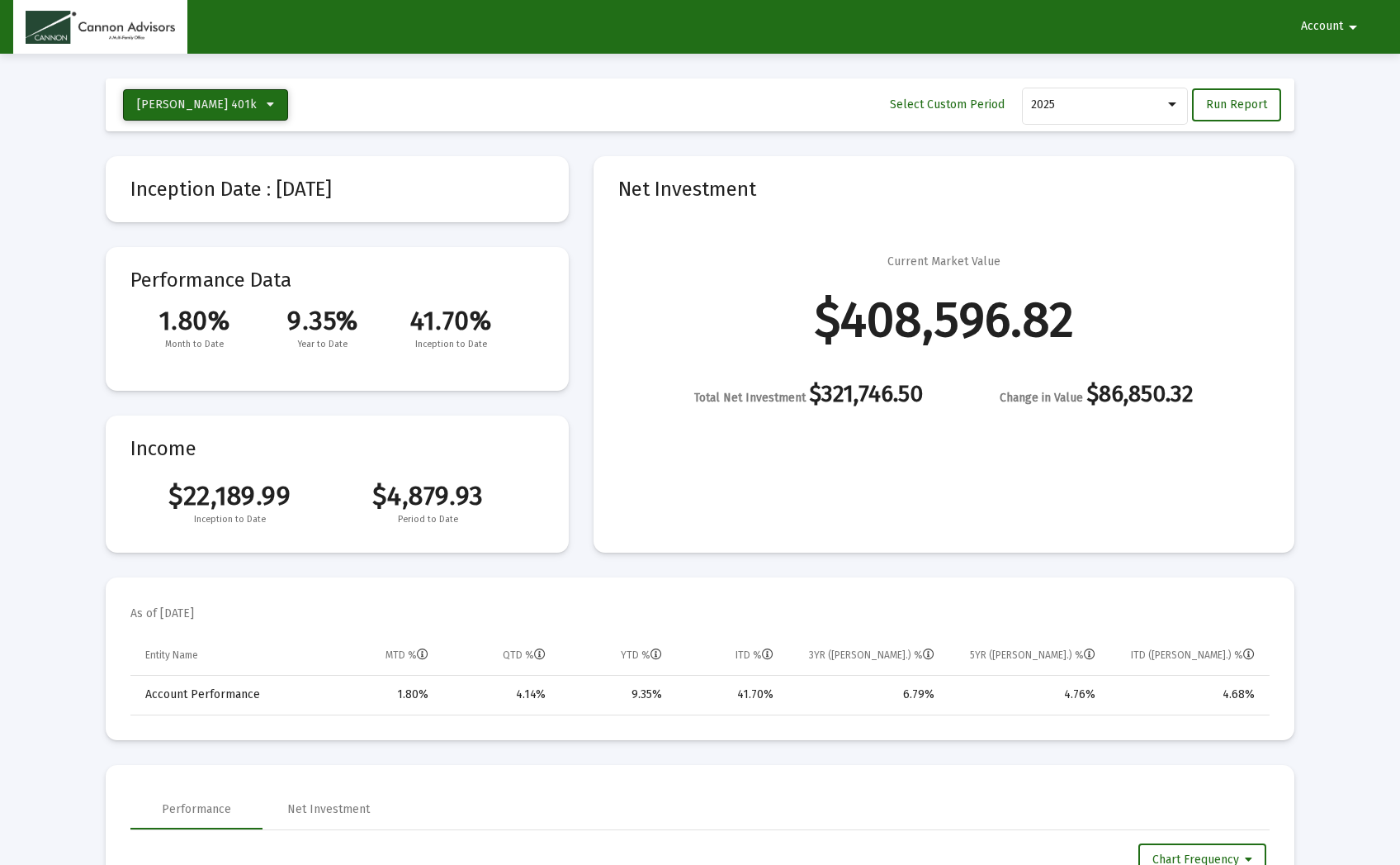
click at [266, 102] on icon at bounding box center [270, 105] width 8 height 12
click at [196, 142] on button "[PERSON_NAME] 401k" at bounding box center [211, 146] width 178 height 39
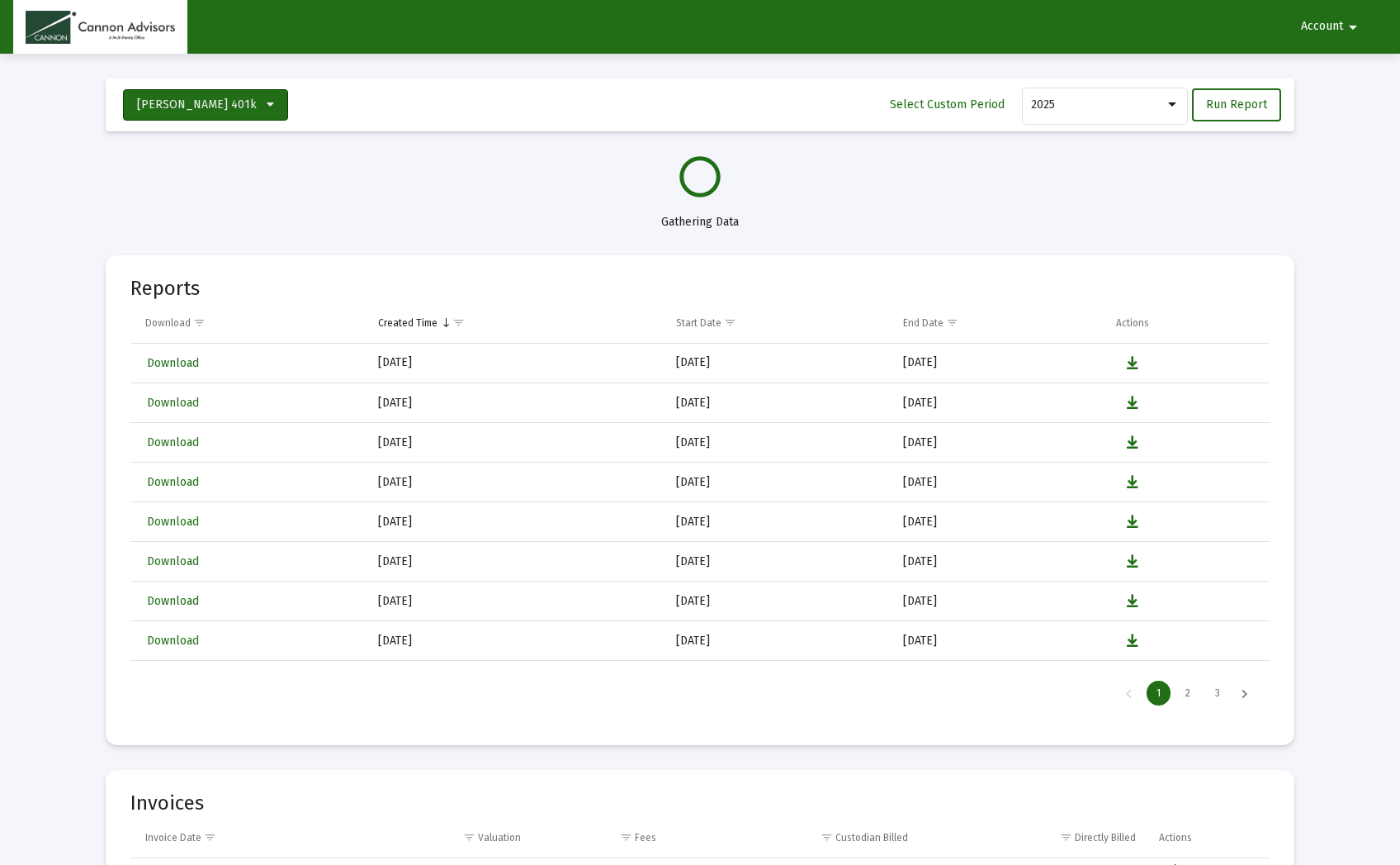
select select "View all"
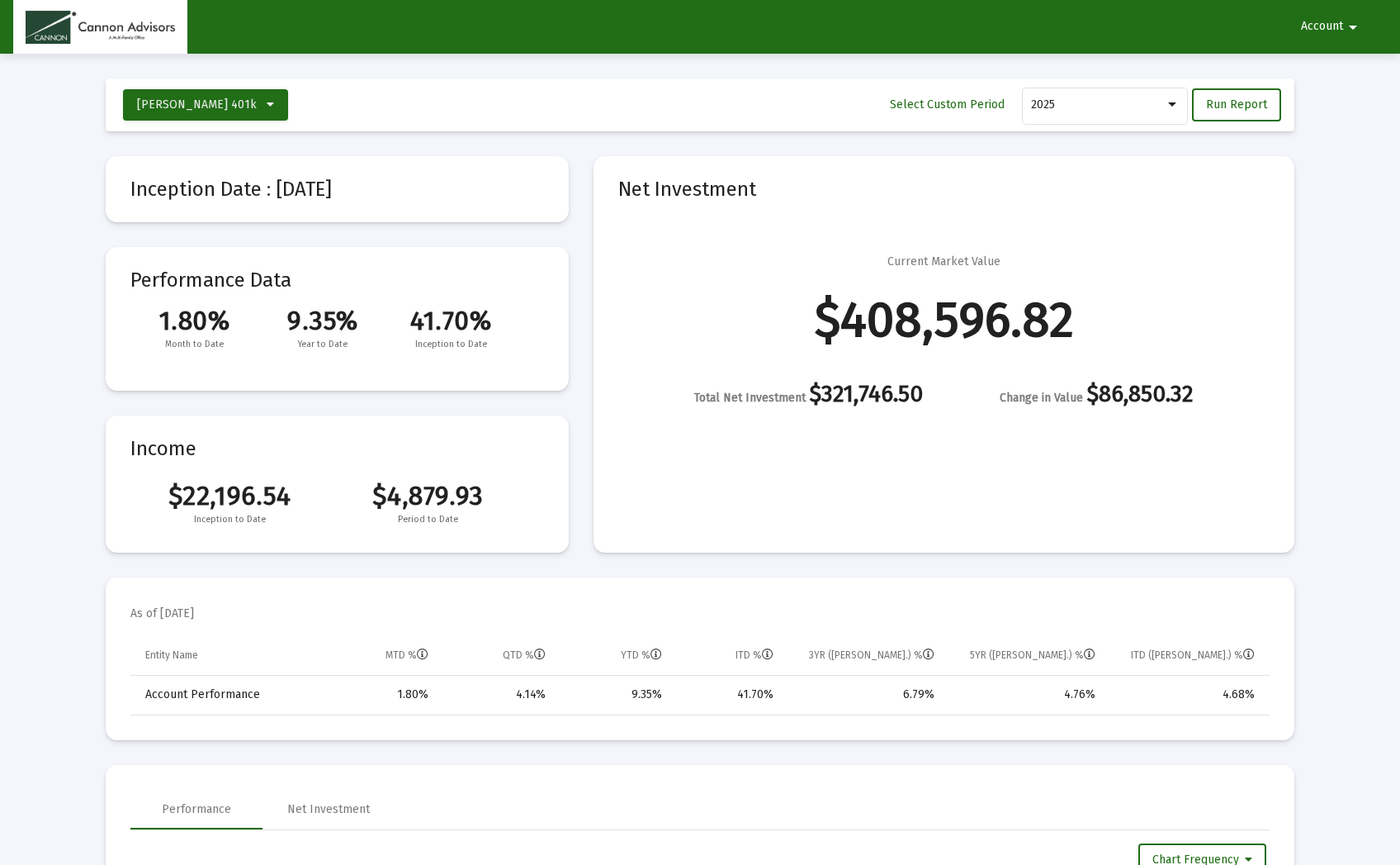
click at [1349, 27] on mat-icon "arrow_drop_down" at bounding box center [1353, 28] width 20 height 33
click at [1345, 148] on div at bounding box center [700, 432] width 1400 height 865
click at [267, 109] on icon at bounding box center [271, 105] width 8 height 12
click at [162, 232] on span "[PERSON_NAME] Household" at bounding box center [212, 226] width 151 height 14
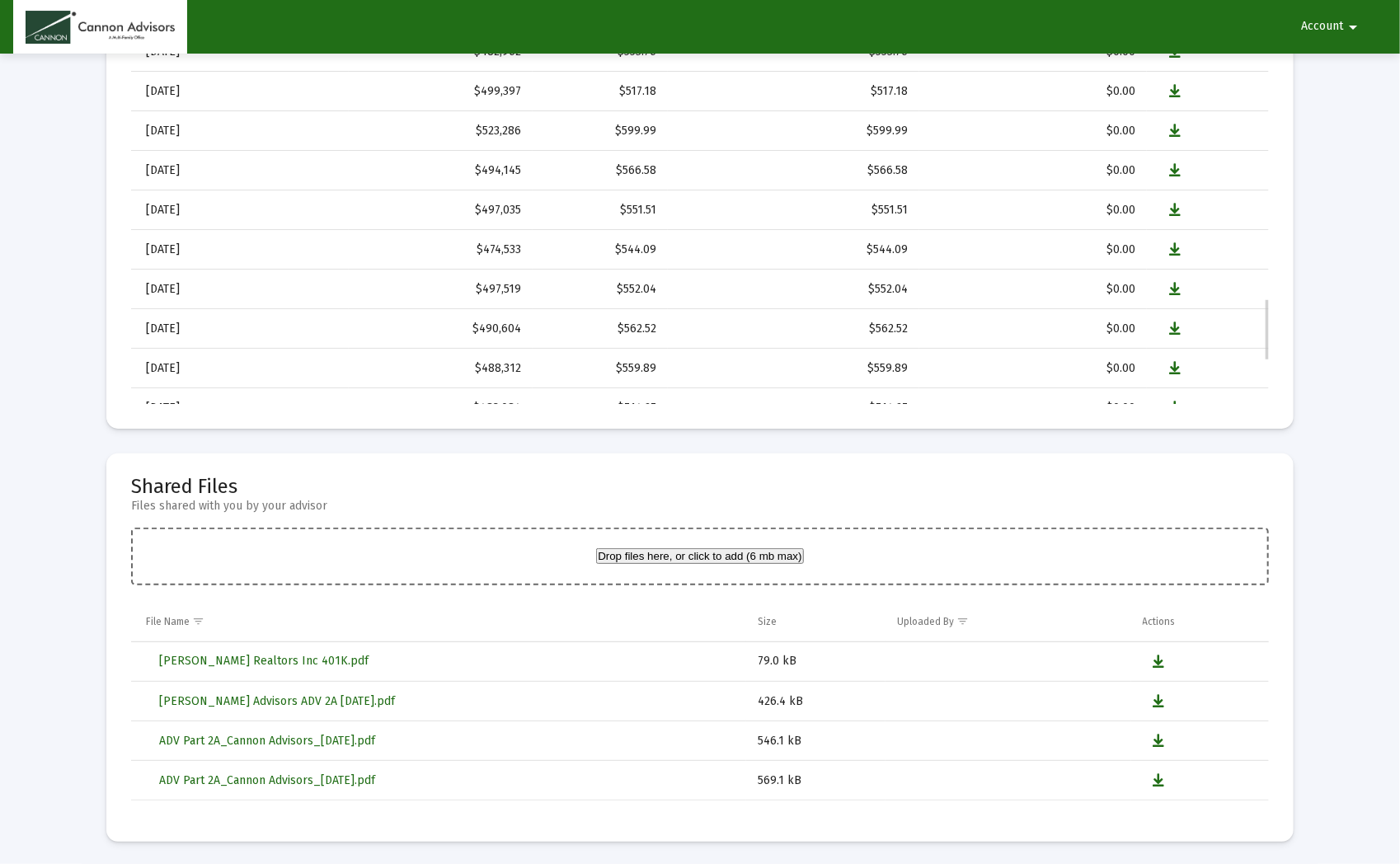
scroll to position [1844, 0]
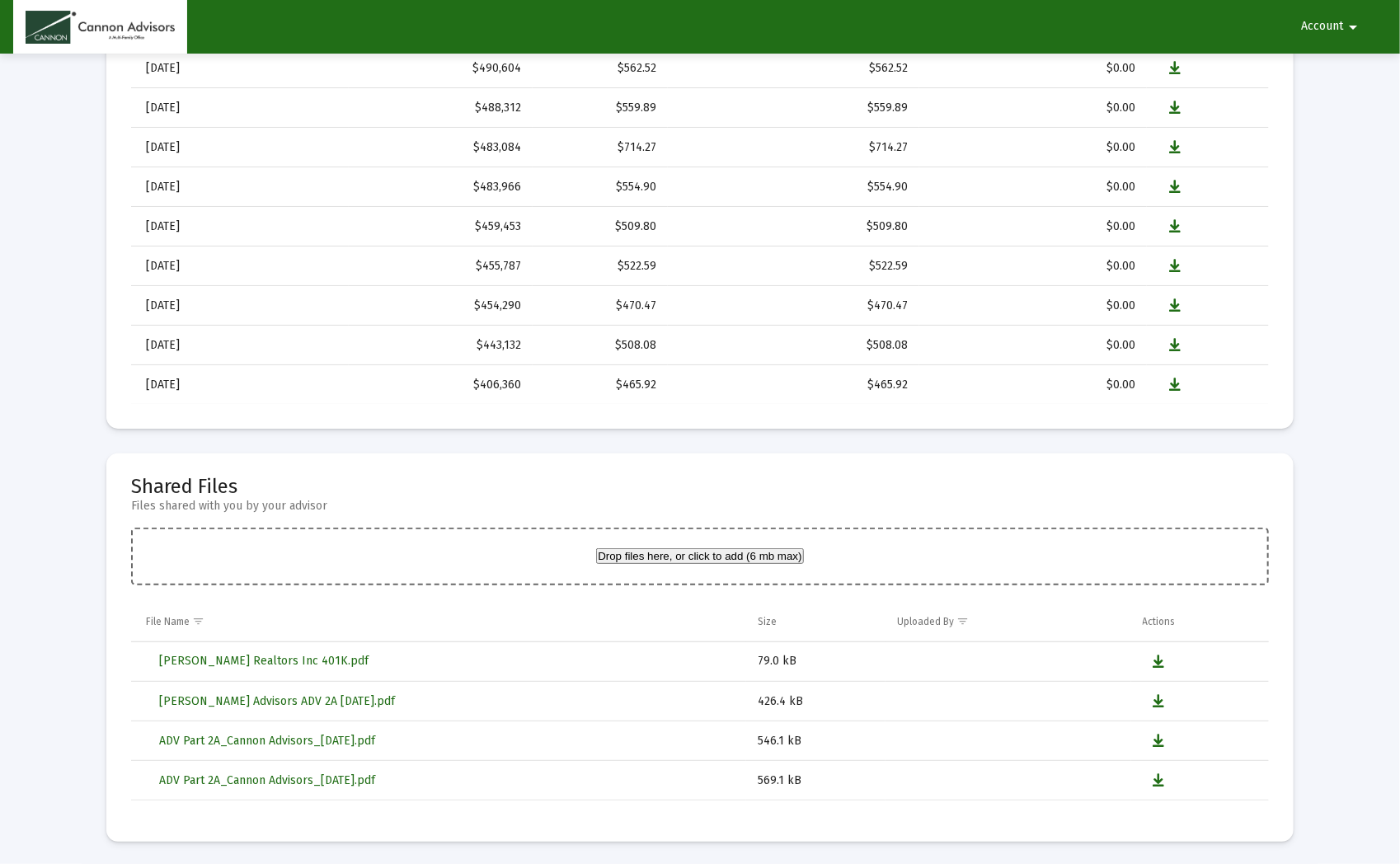
click at [285, 28] on div "Account arrow_drop_down" at bounding box center [699, 27] width 1373 height 54
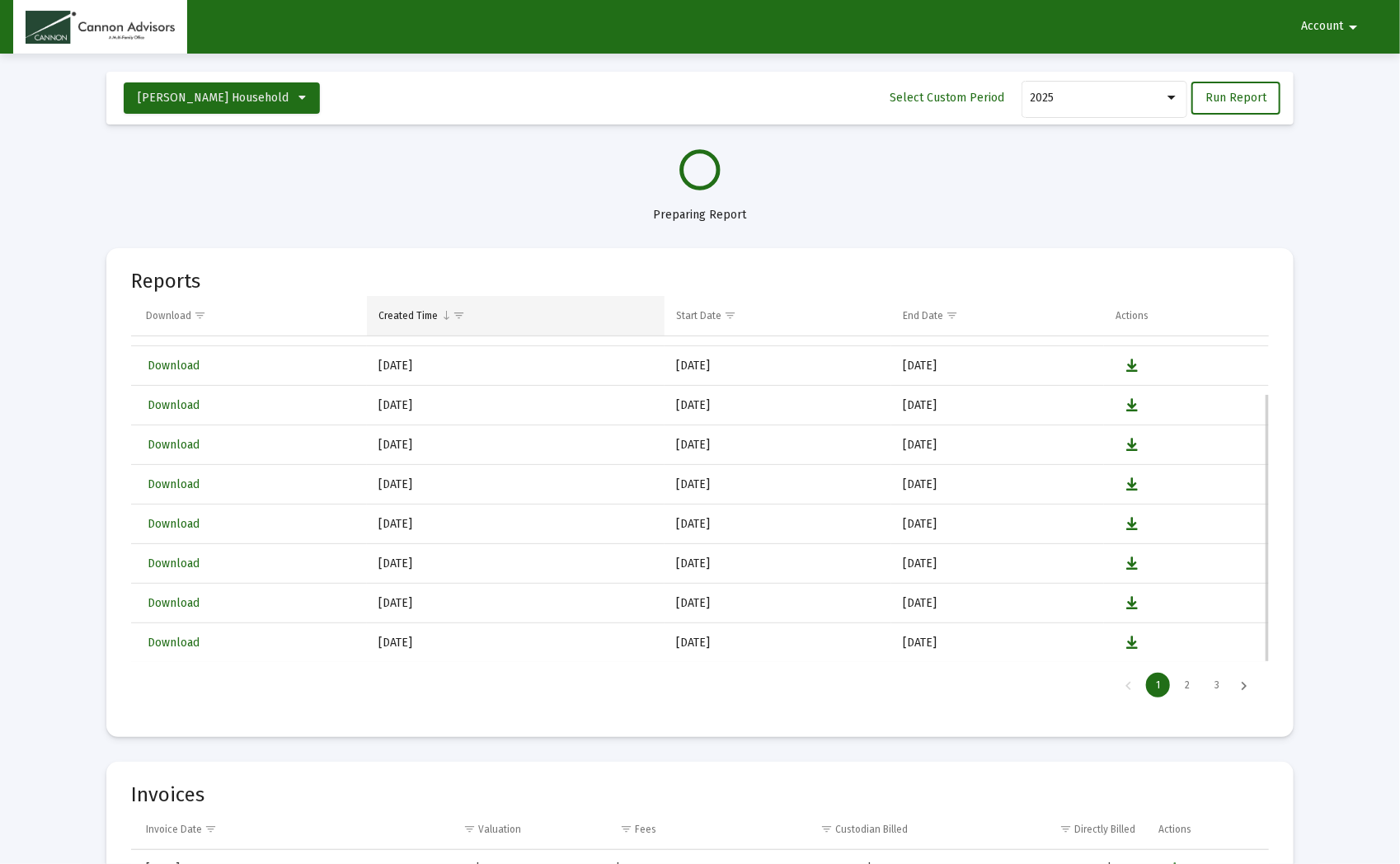
scroll to position [0, 0]
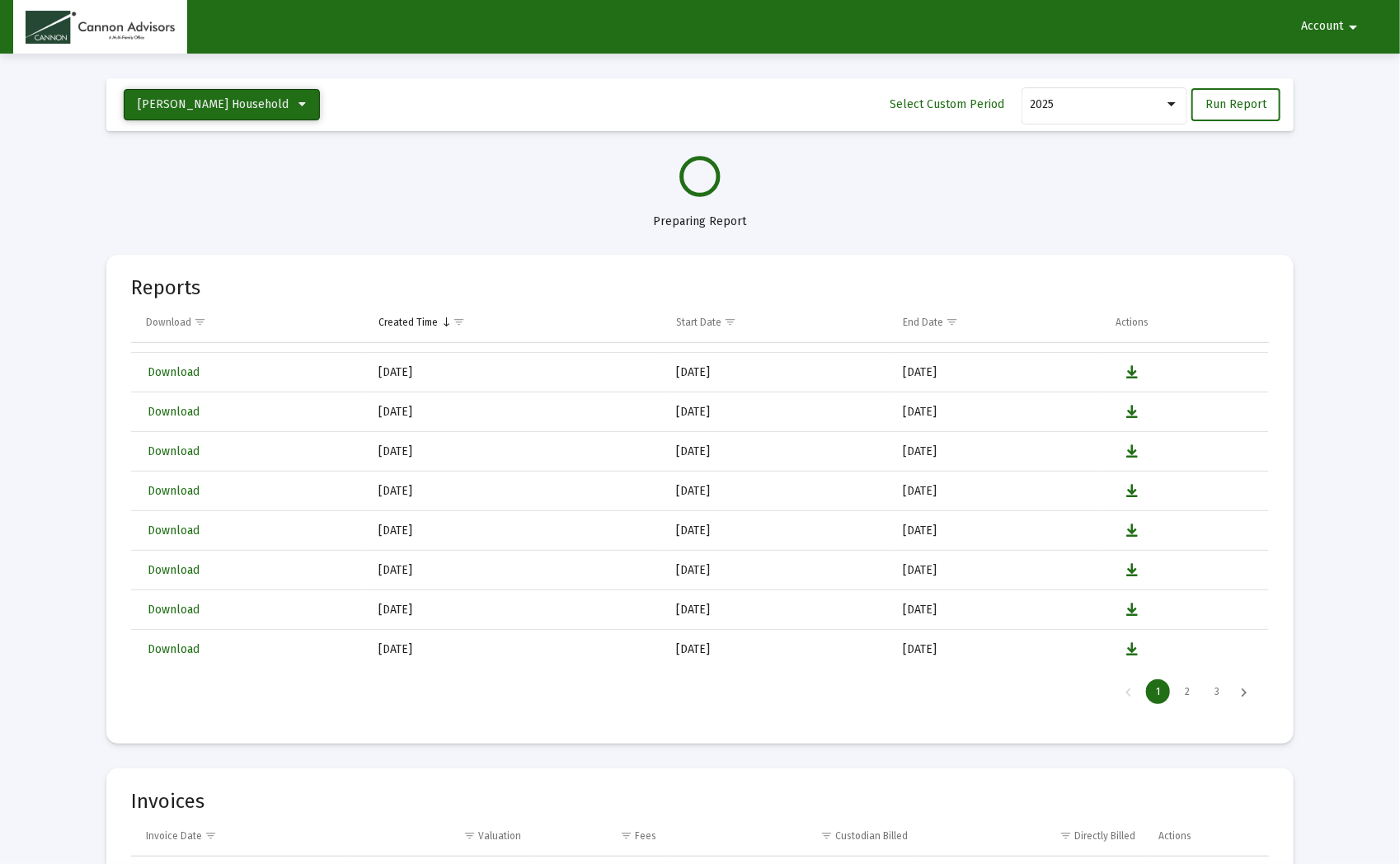
click at [265, 105] on button "[PERSON_NAME] Household" at bounding box center [222, 105] width 196 height 31
click at [168, 147] on button "[PERSON_NAME] 401k" at bounding box center [212, 146] width 178 height 39
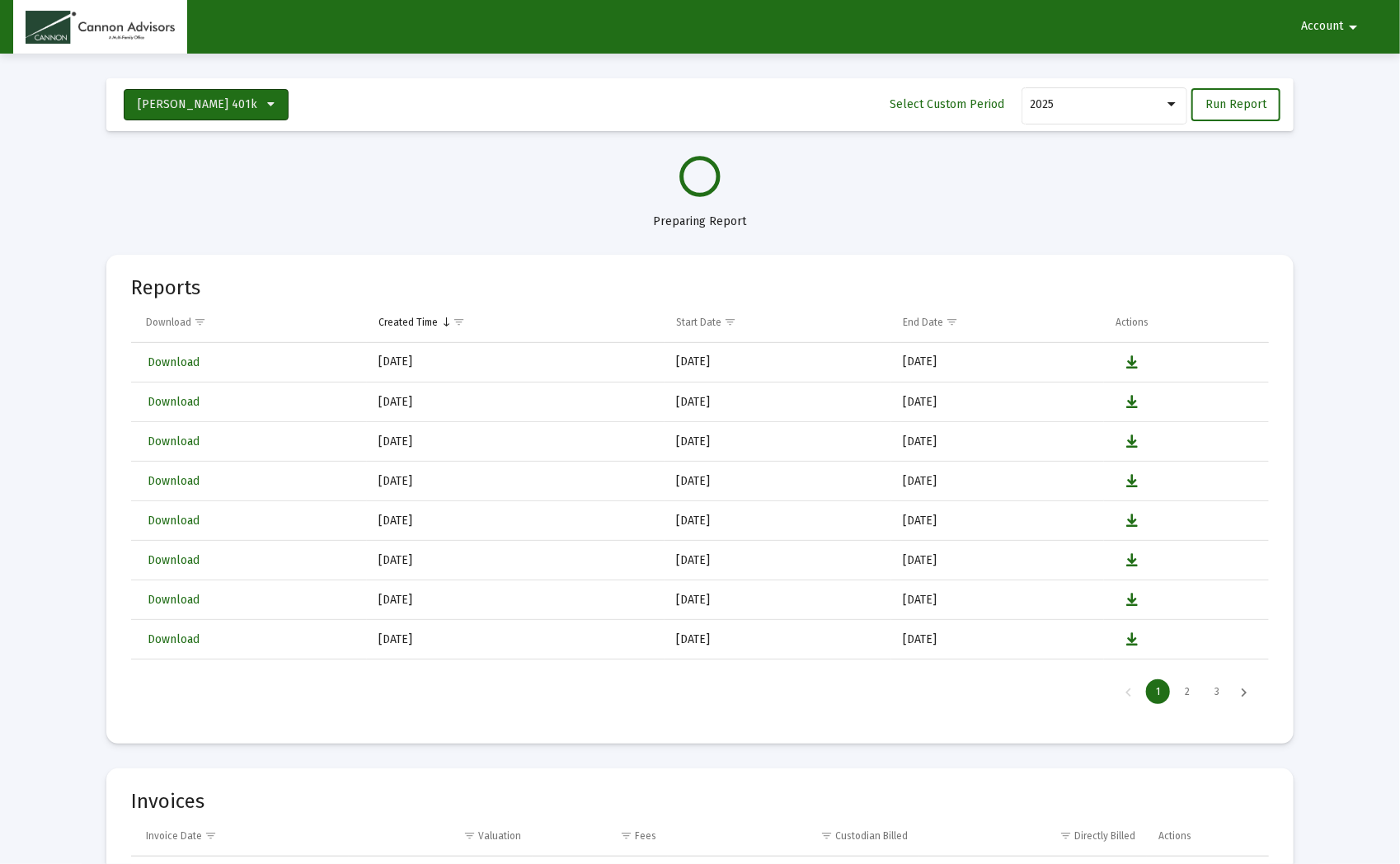
select select "View all"
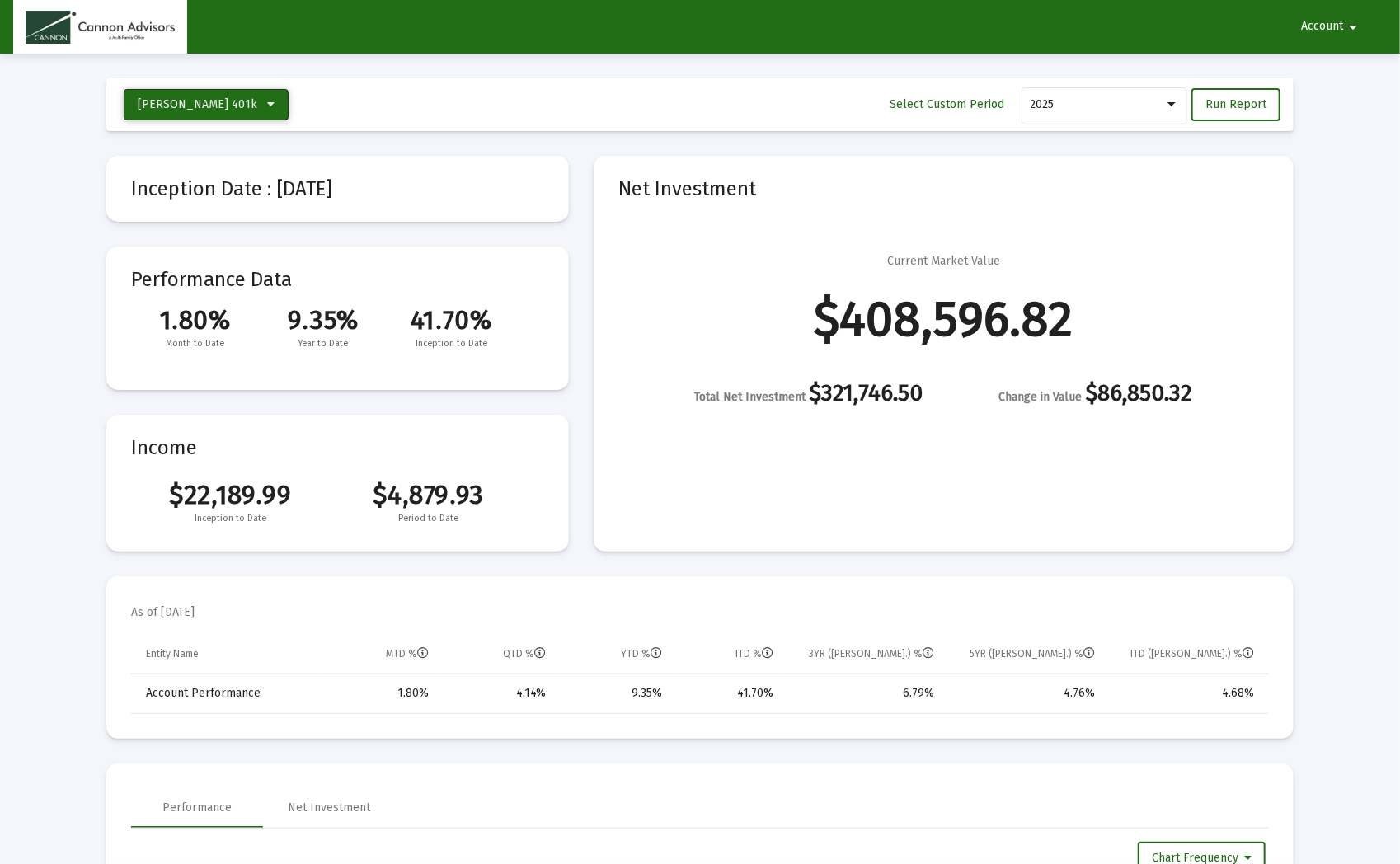
click at [267, 100] on icon at bounding box center [271, 105] width 8 height 12
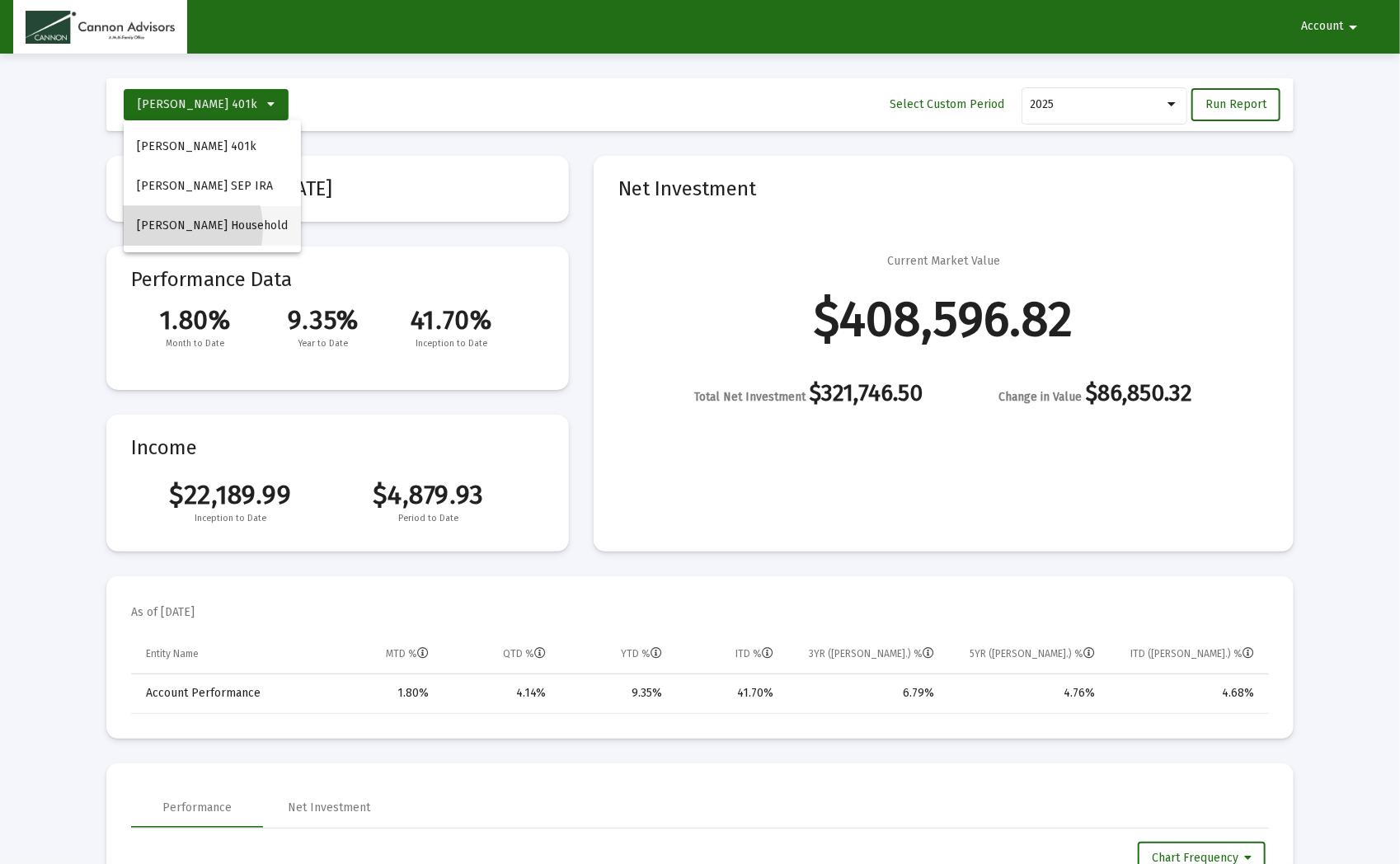
click at [168, 229] on span "[PERSON_NAME] Household" at bounding box center [212, 226] width 151 height 14
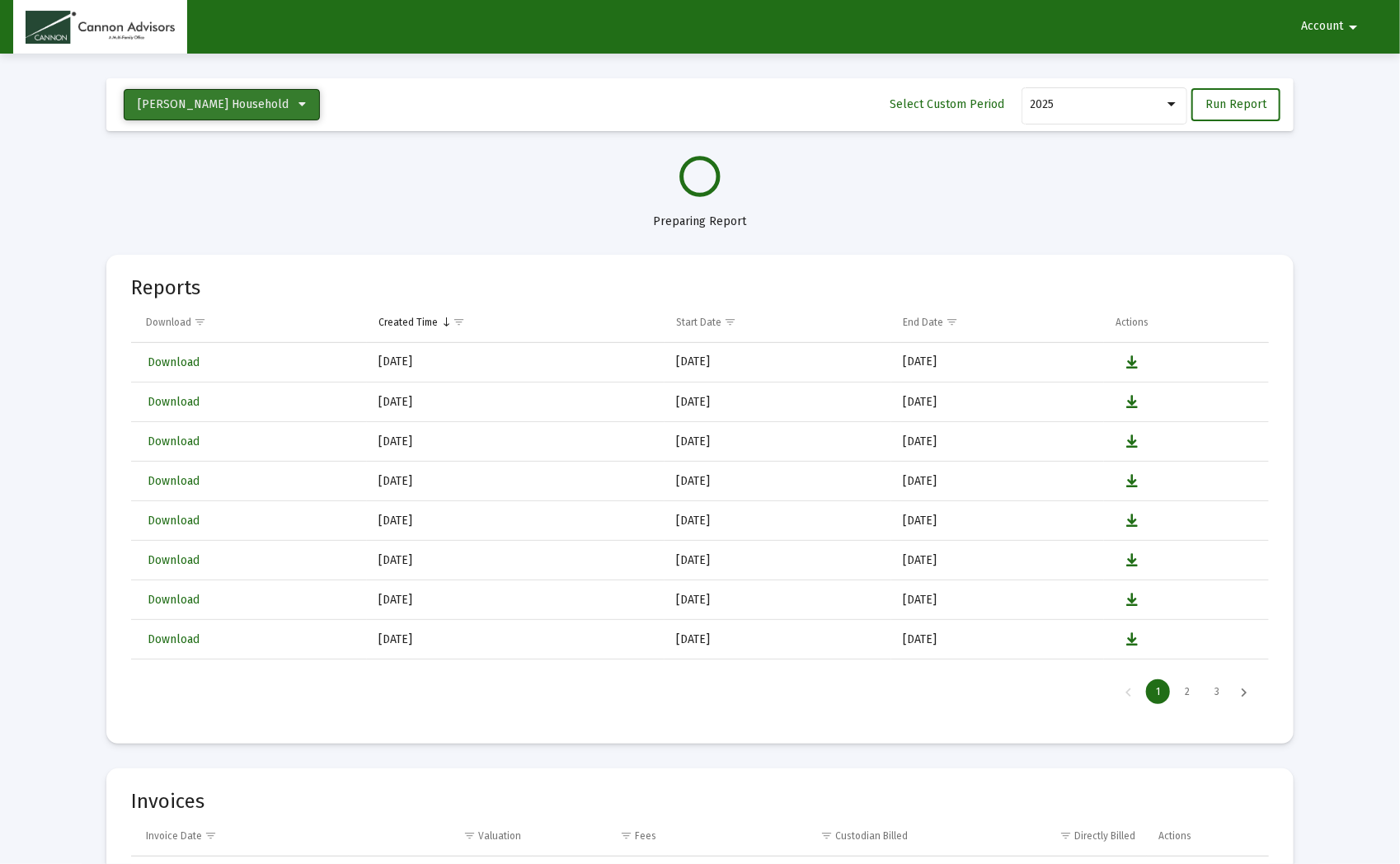
click at [298, 103] on icon at bounding box center [302, 105] width 8 height 12
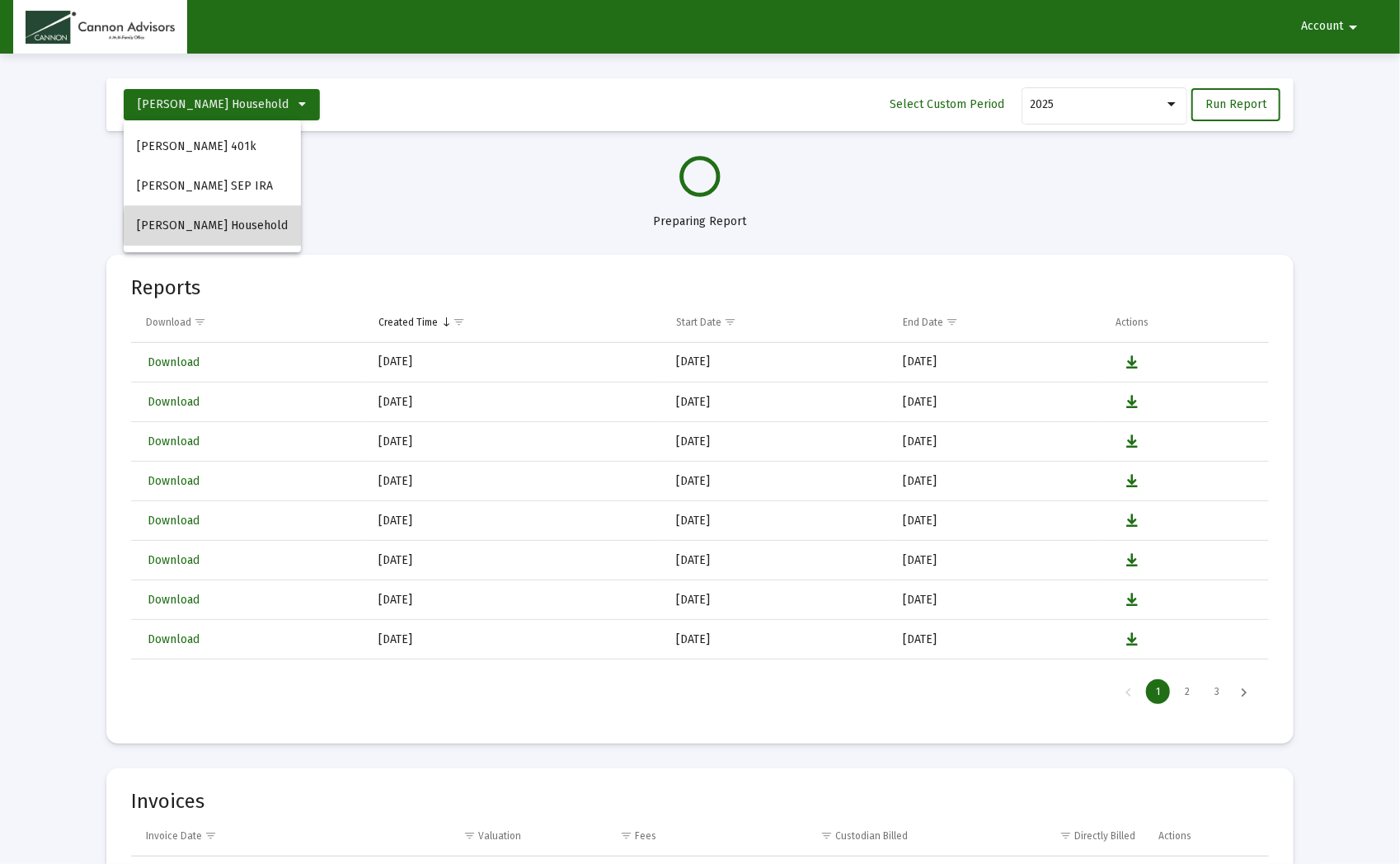
click at [229, 227] on span "[PERSON_NAME] Household" at bounding box center [212, 226] width 151 height 14
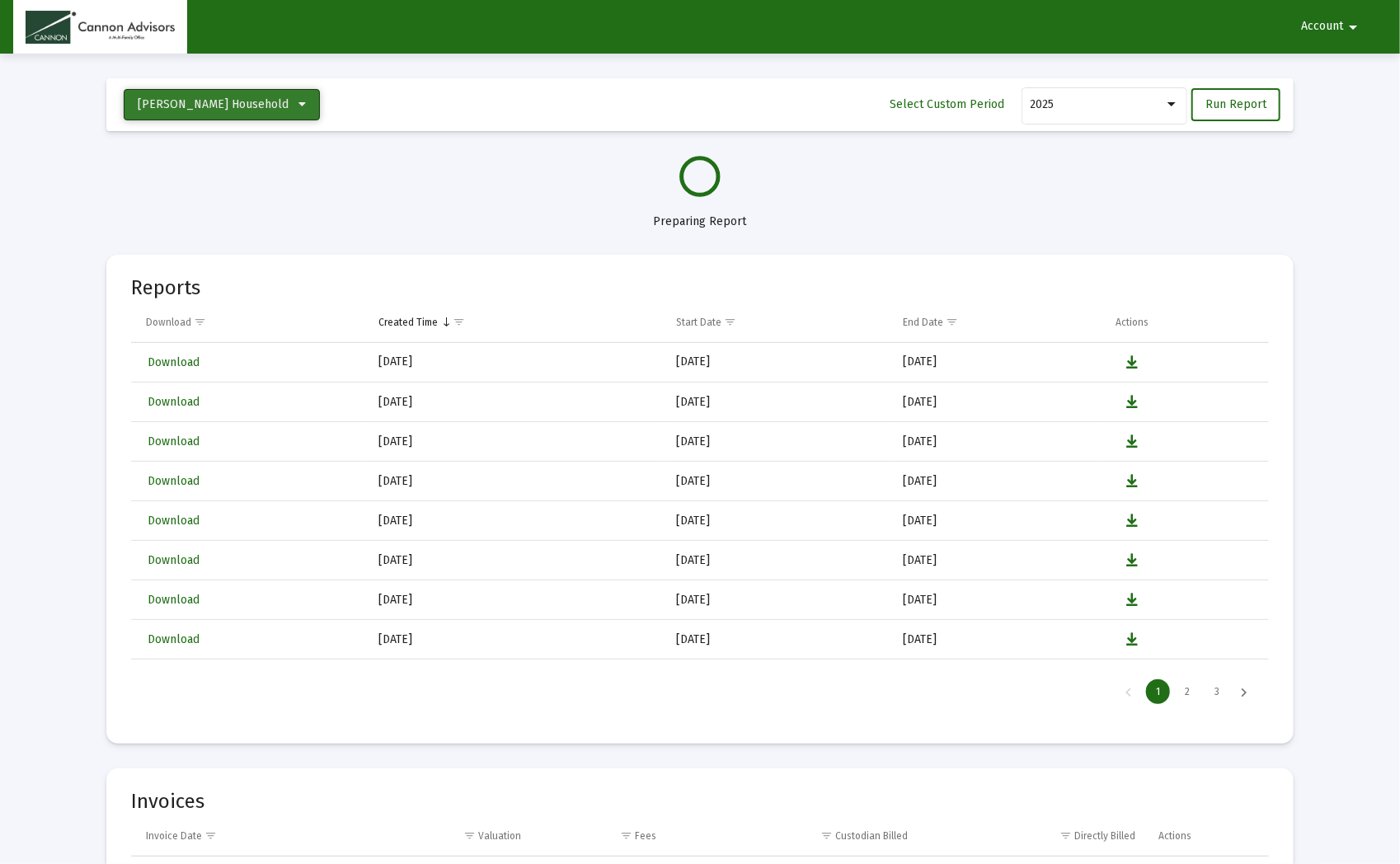
click at [264, 102] on button "[PERSON_NAME] Household" at bounding box center [222, 105] width 196 height 31
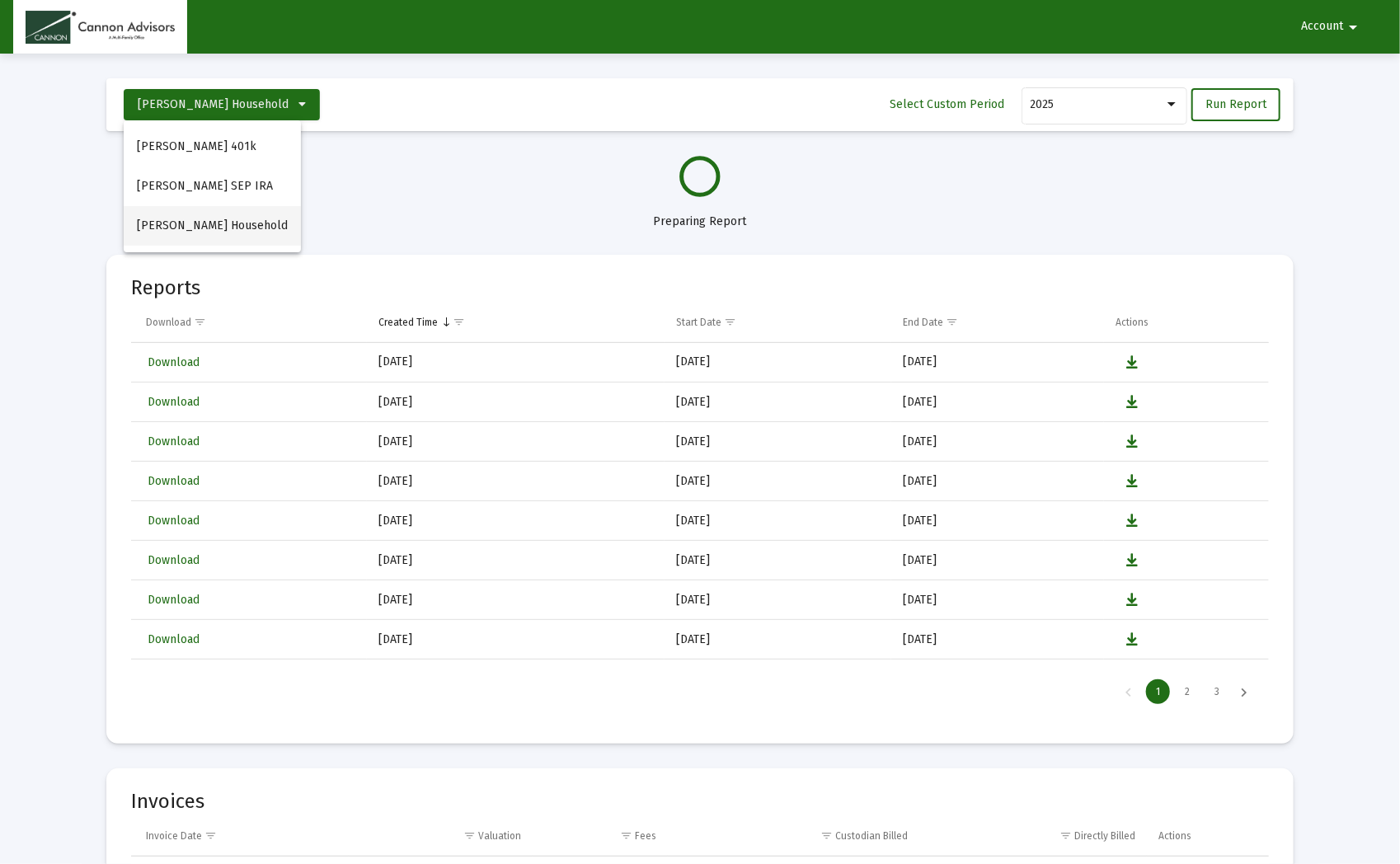
click at [178, 228] on span "[PERSON_NAME] Household" at bounding box center [212, 226] width 151 height 14
